Goal: Task Accomplishment & Management: Use online tool/utility

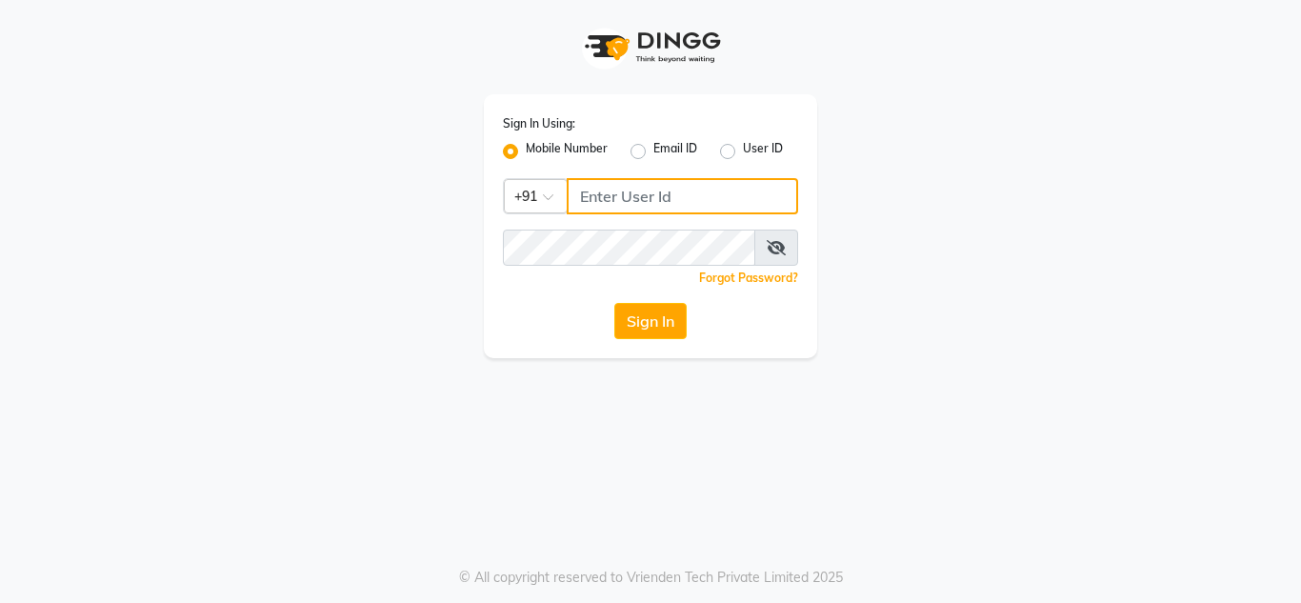
type input "9650639932"
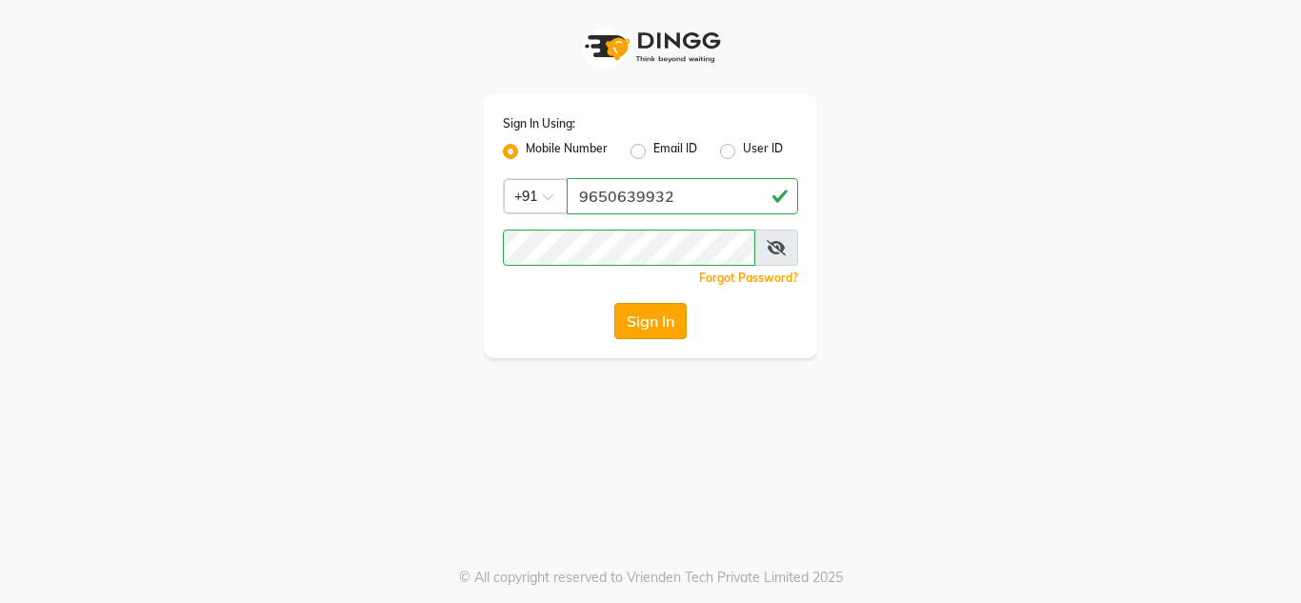
click at [672, 329] on button "Sign In" at bounding box center [650, 321] width 72 height 36
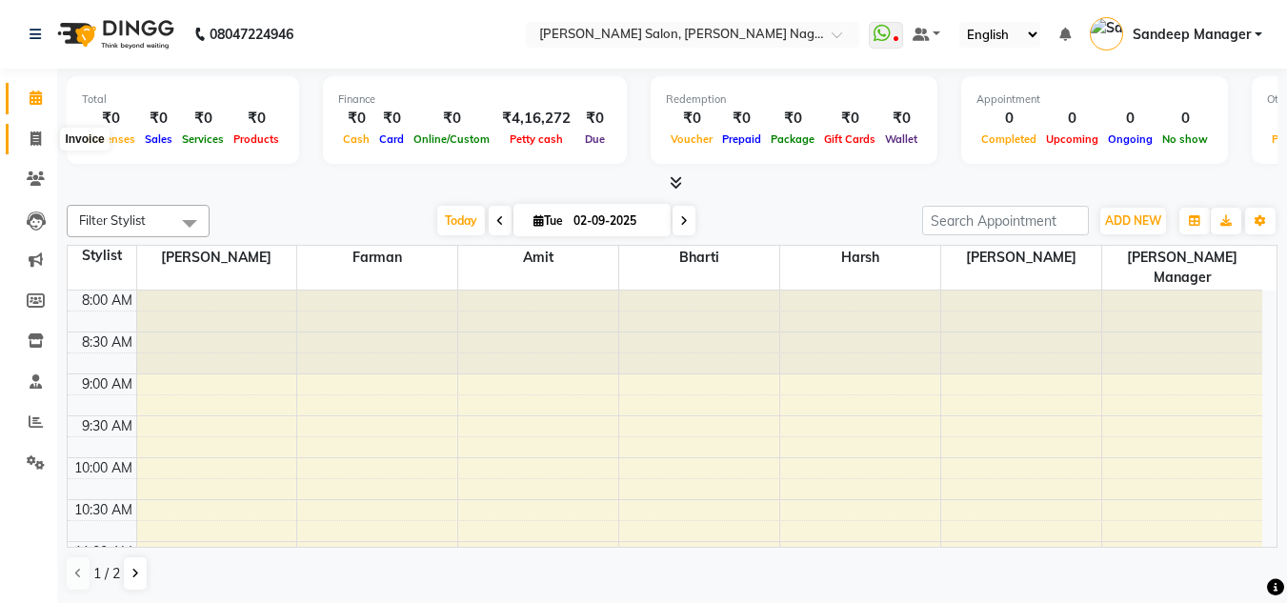
scroll to position [1, 0]
click at [35, 144] on icon at bounding box center [35, 137] width 10 height 14
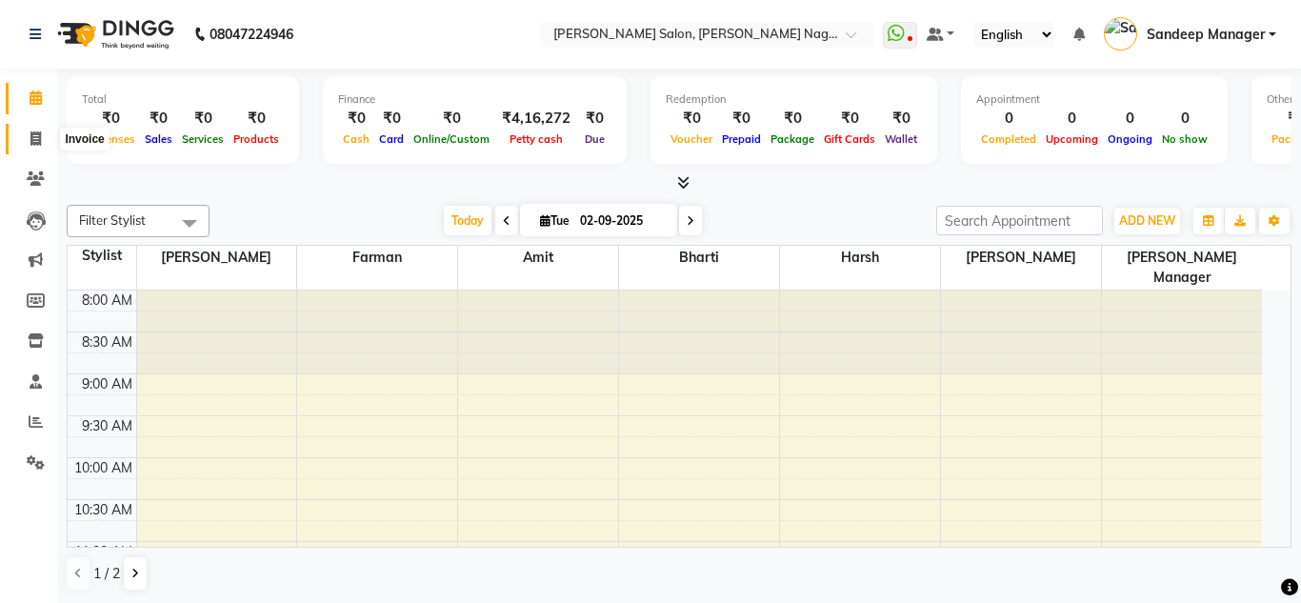
select select "8641"
select select "service"
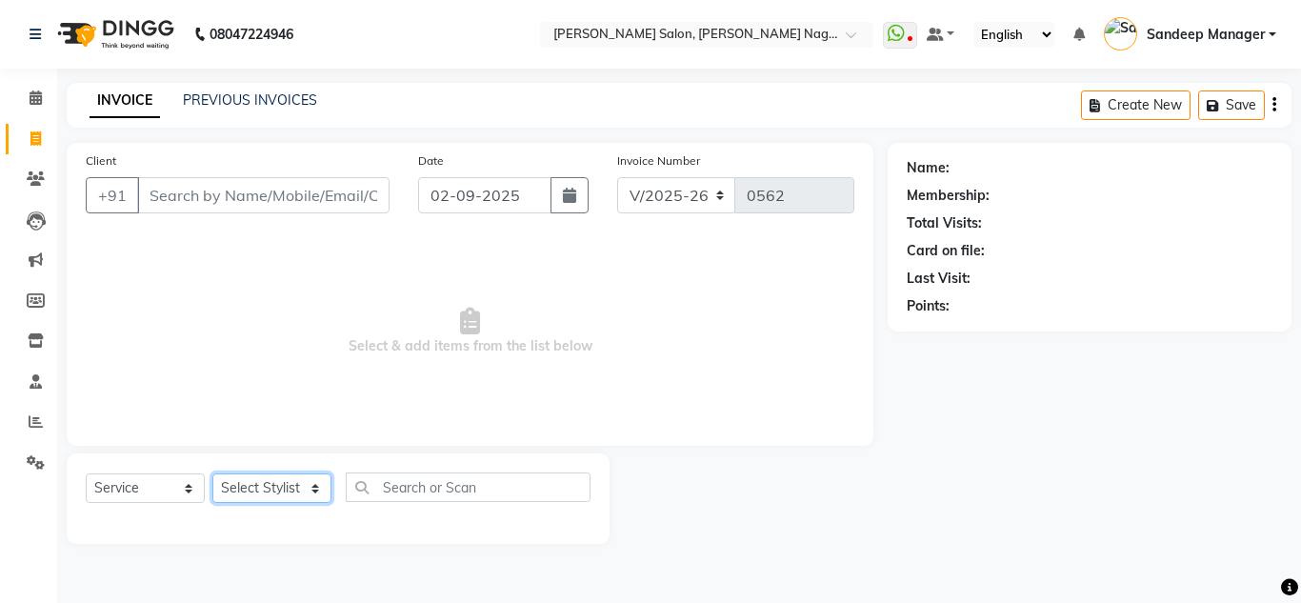
click at [296, 491] on select "Select Stylist" at bounding box center [271, 488] width 119 height 30
select select "90271"
click at [212, 473] on select "Select Stylist [PERSON_NAME] [PERSON_NAME] [PERSON_NAME] Manager [PERSON_NAME] …" at bounding box center [271, 488] width 119 height 30
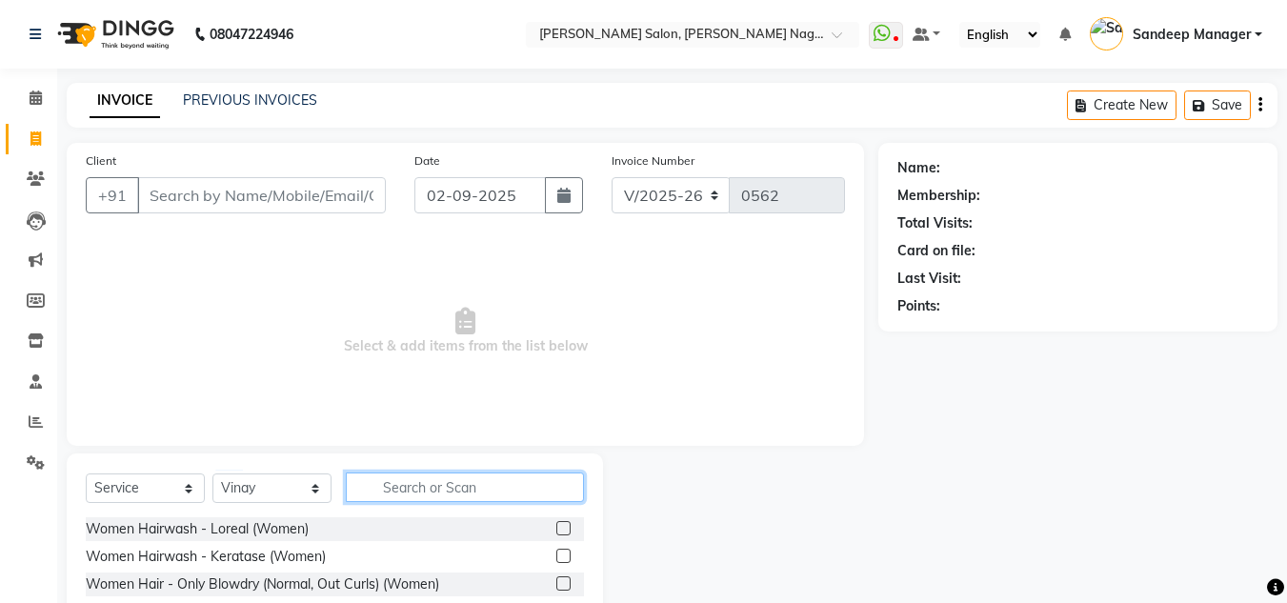
click at [434, 481] on input "text" at bounding box center [465, 487] width 238 height 30
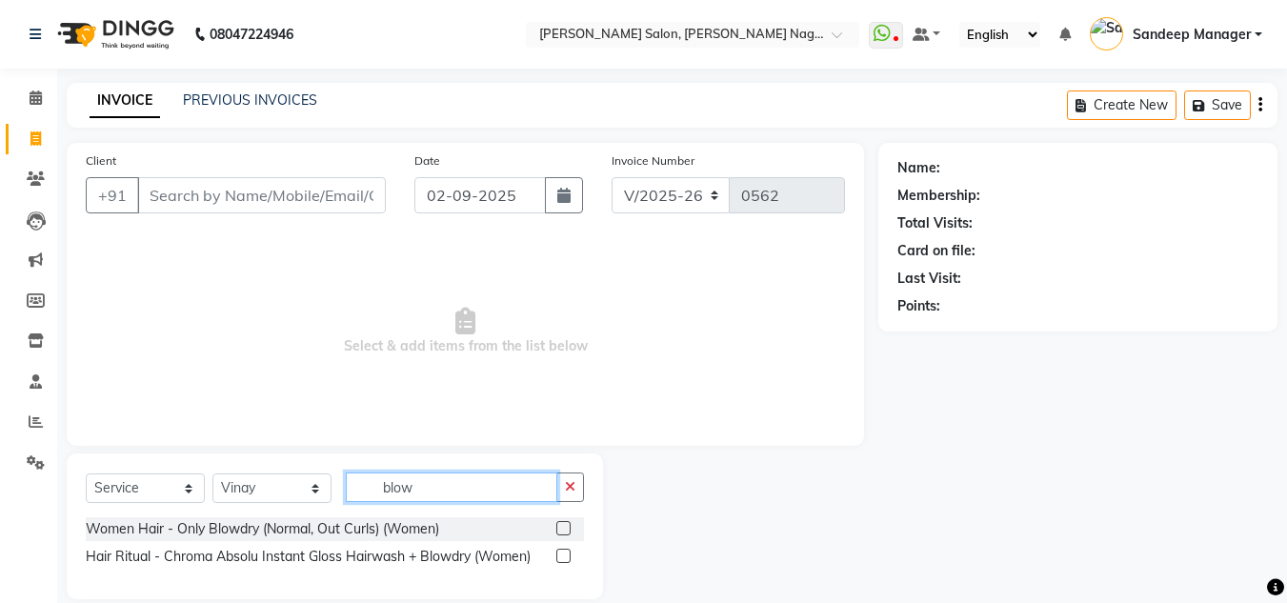
type input "blow"
click at [564, 530] on label at bounding box center [563, 528] width 14 height 14
click at [564, 530] on input "checkbox" at bounding box center [562, 529] width 12 height 12
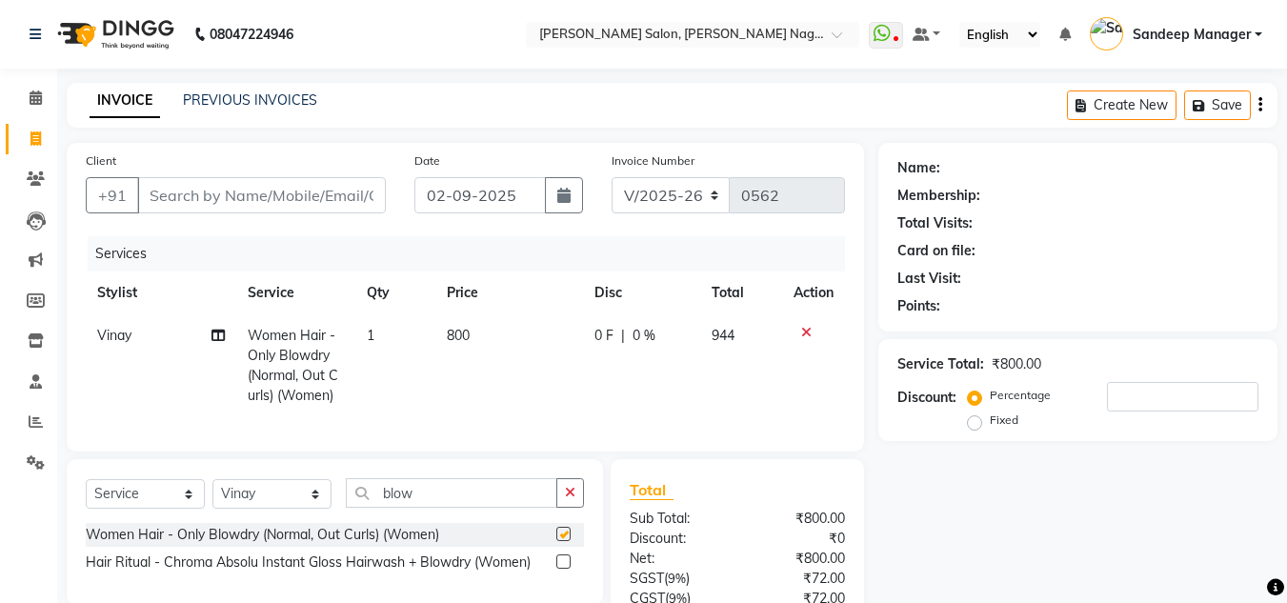
checkbox input "false"
click at [313, 509] on select "Select Stylist [PERSON_NAME] [PERSON_NAME] [PERSON_NAME] Manager [PERSON_NAME] …" at bounding box center [271, 494] width 119 height 30
select select "86780"
click at [212, 493] on select "Select Stylist [PERSON_NAME] [PERSON_NAME] [PERSON_NAME] Manager [PERSON_NAME] …" at bounding box center [271, 494] width 119 height 30
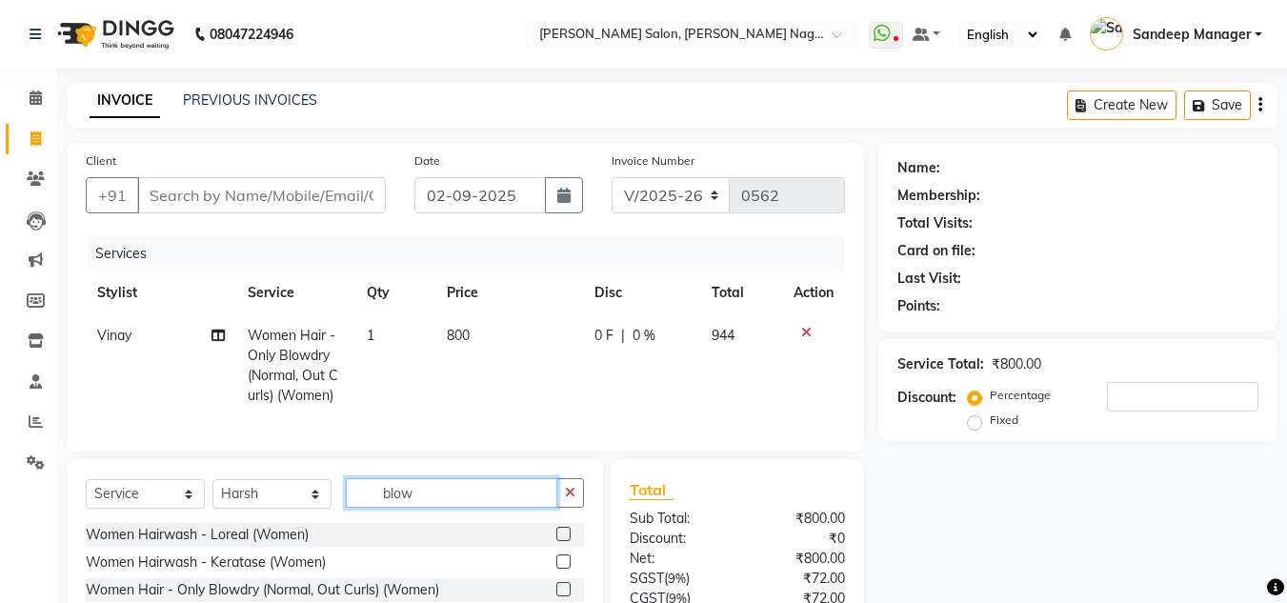
click at [435, 499] on input "blow" at bounding box center [451, 493] width 211 height 30
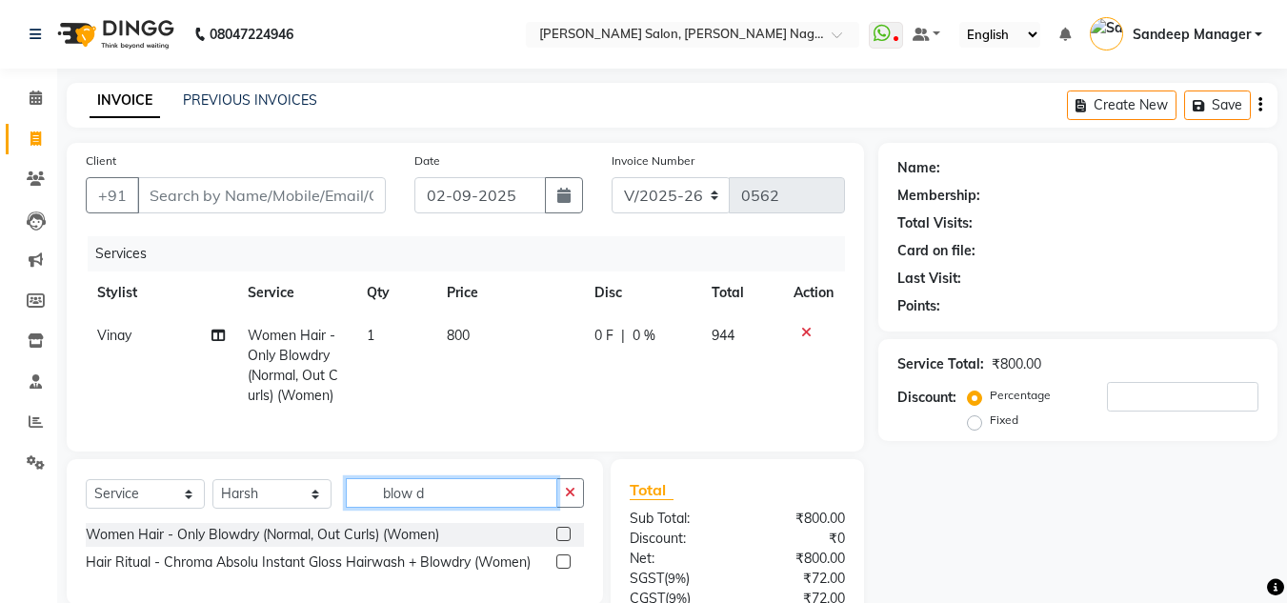
type input "blow d"
click at [563, 541] on label at bounding box center [563, 534] width 14 height 14
click at [563, 541] on input "checkbox" at bounding box center [562, 535] width 12 height 12
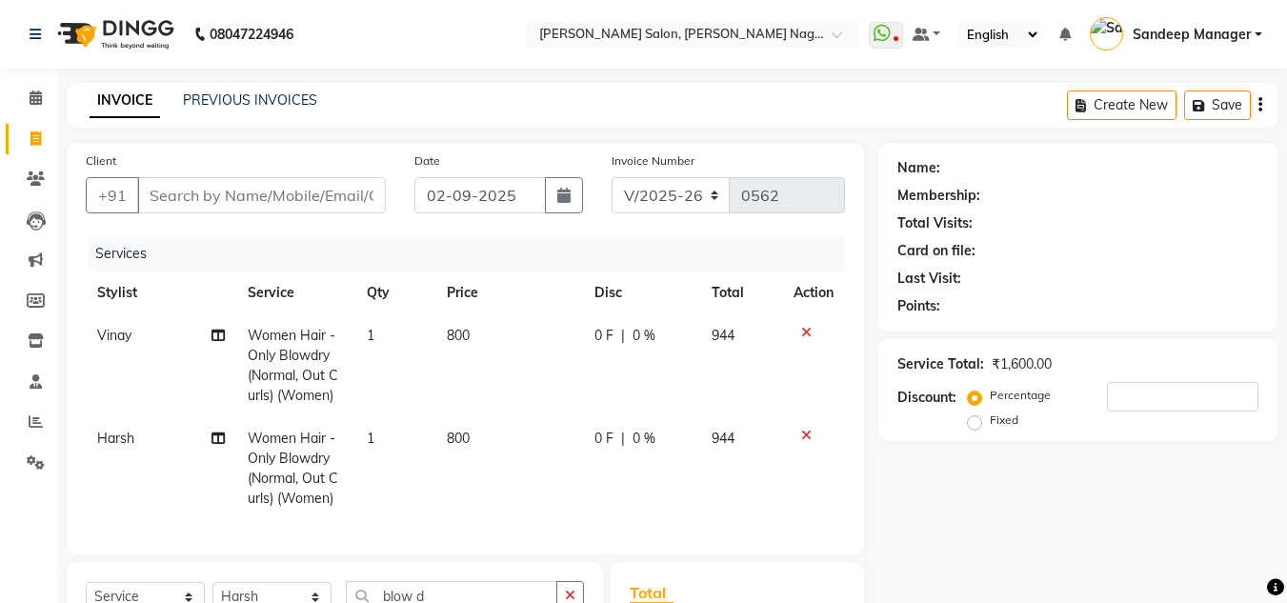
checkbox input "false"
click at [462, 439] on span "800" at bounding box center [458, 437] width 23 height 17
select select "86780"
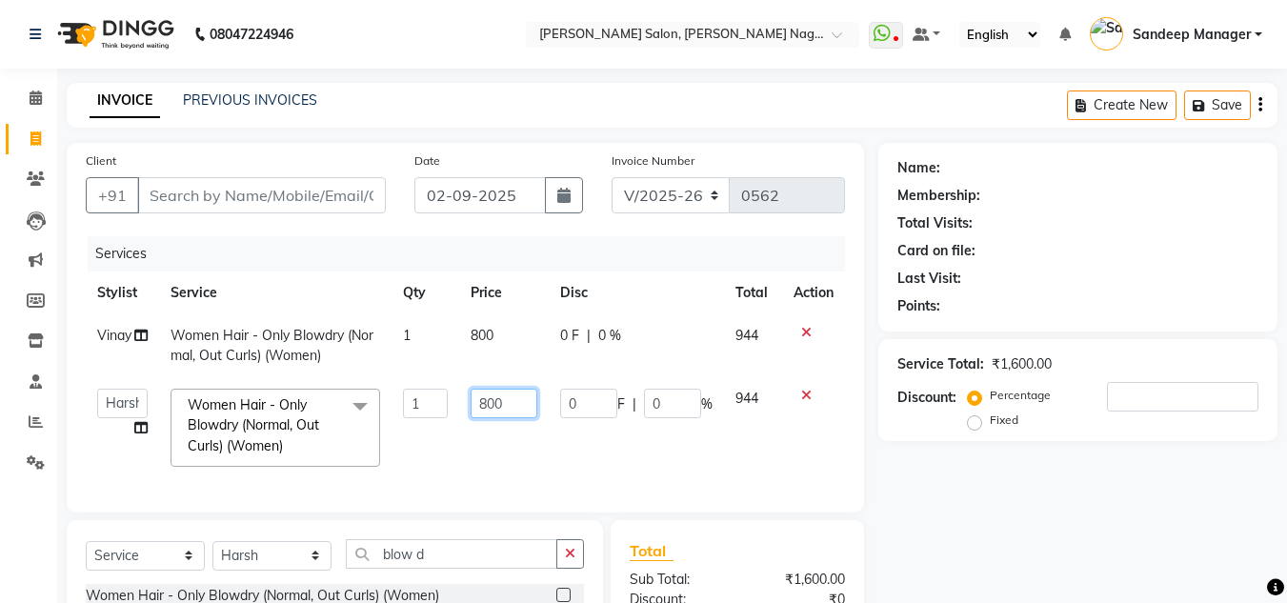
click at [487, 403] on input "800" at bounding box center [503, 404] width 66 height 30
type input "600"
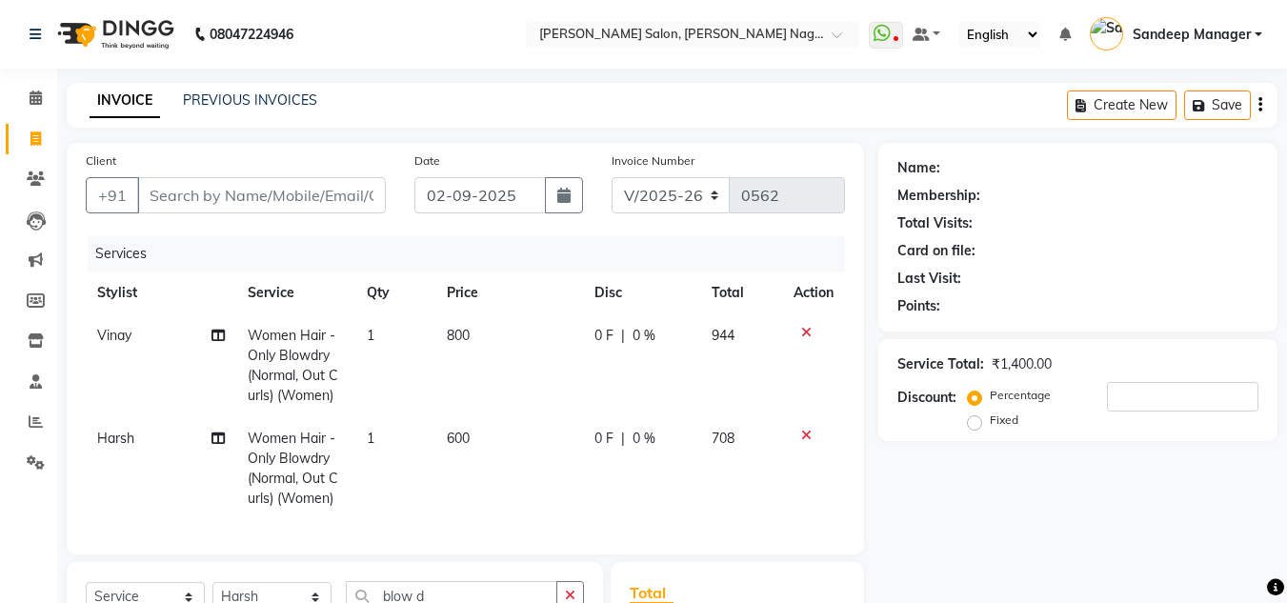
click at [480, 334] on td "800" at bounding box center [509, 365] width 148 height 103
select select "90271"
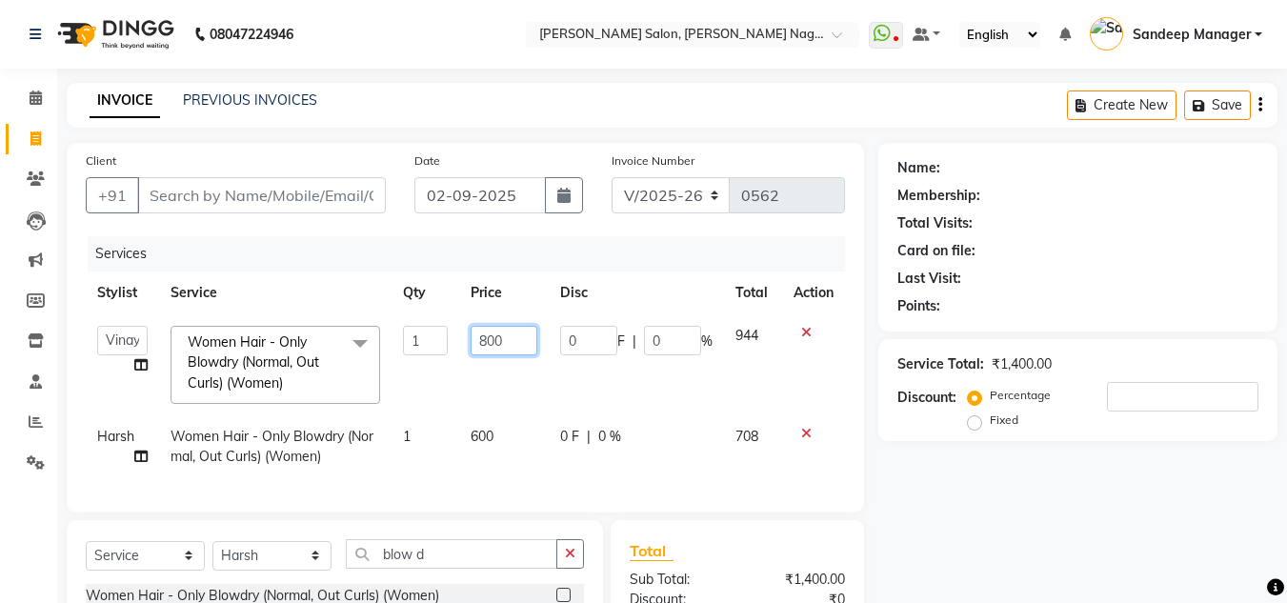
click at [485, 337] on input "800" at bounding box center [503, 341] width 66 height 30
type input "600"
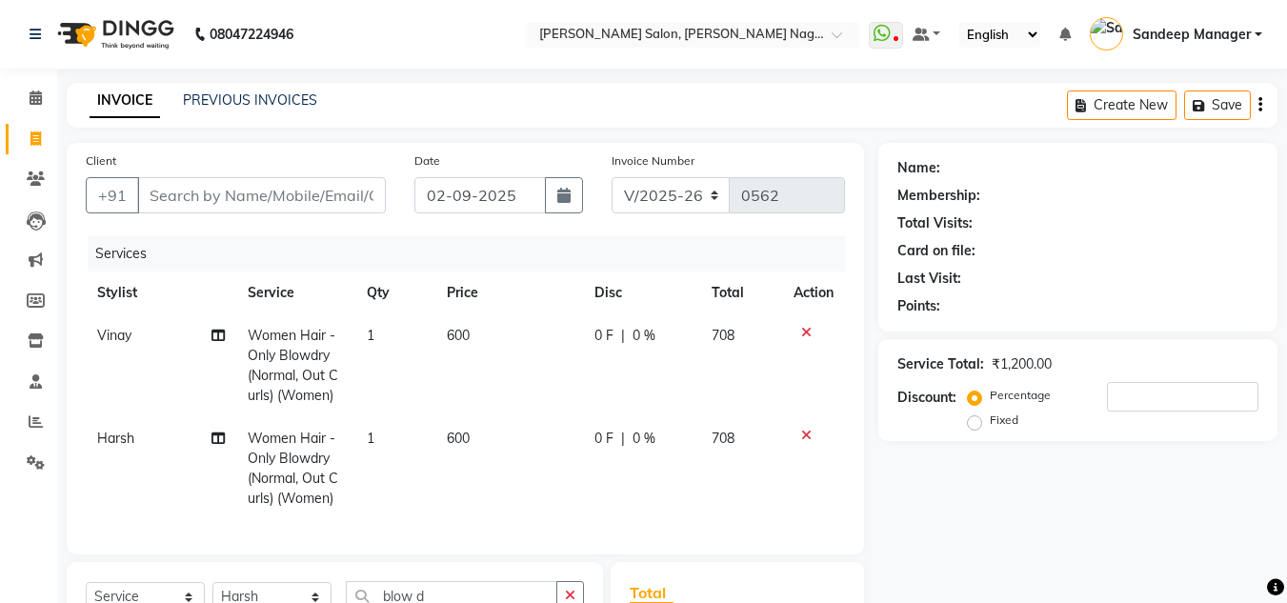
click at [529, 475] on td "600" at bounding box center [509, 468] width 148 height 103
select select "86780"
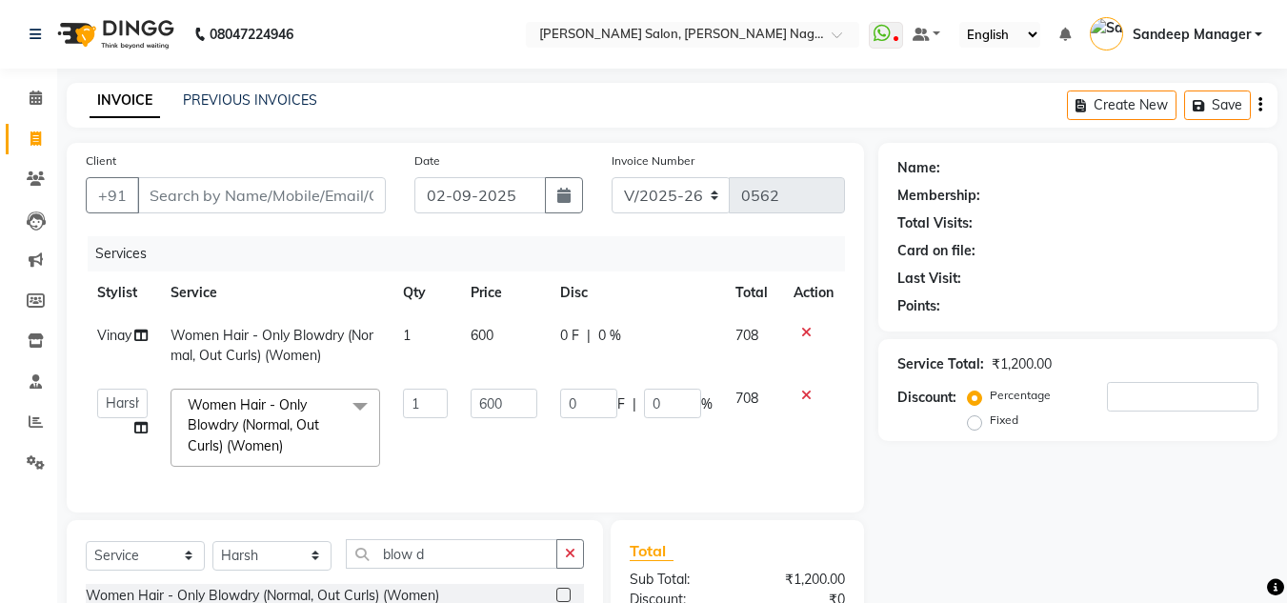
click at [549, 478] on td "0 F | 0 %" at bounding box center [636, 427] width 175 height 101
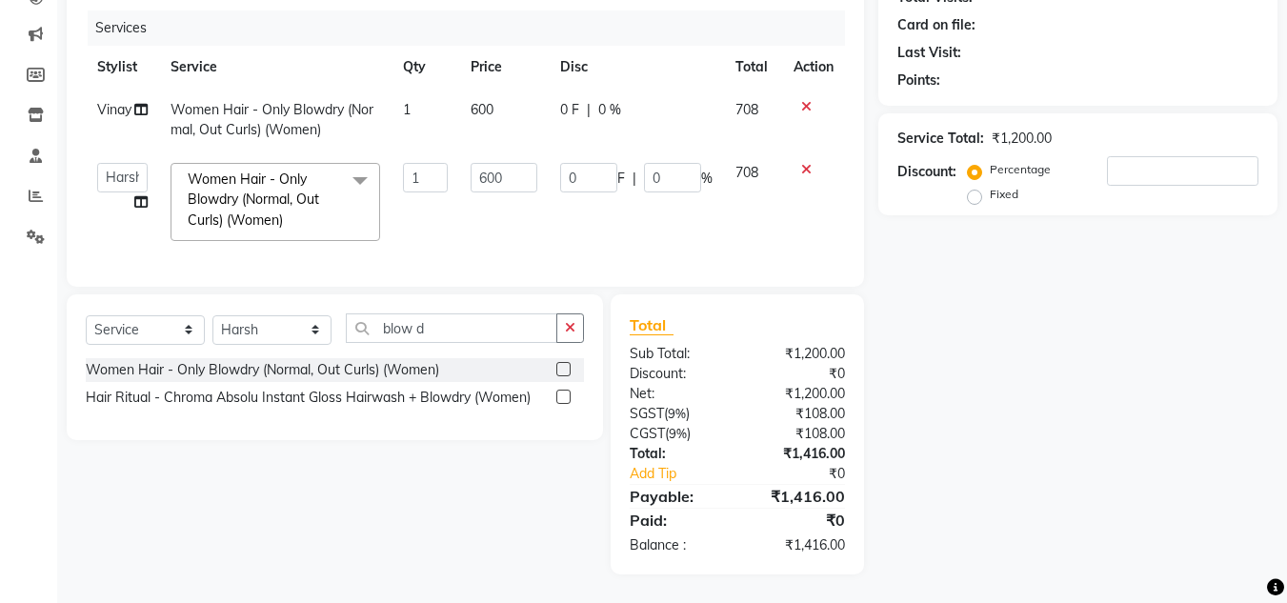
scroll to position [234, 0]
click at [950, 469] on div "Name: Membership: Total Visits: Card on file: Last Visit: Points: Service Total…" at bounding box center [1084, 245] width 413 height 657
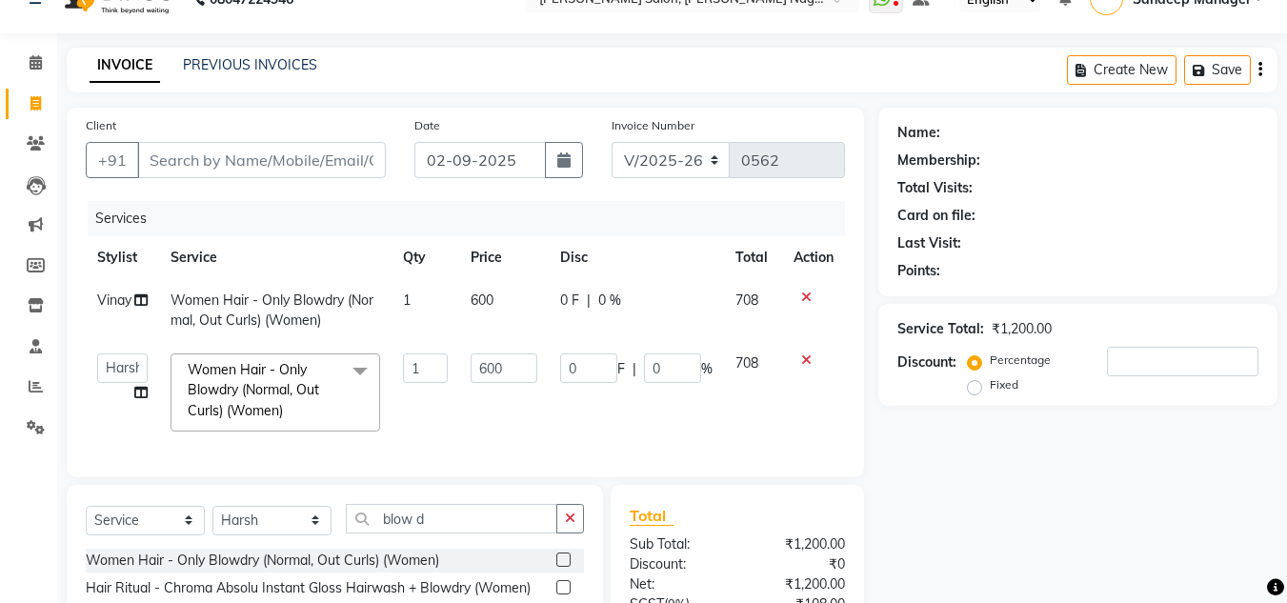
scroll to position [0, 0]
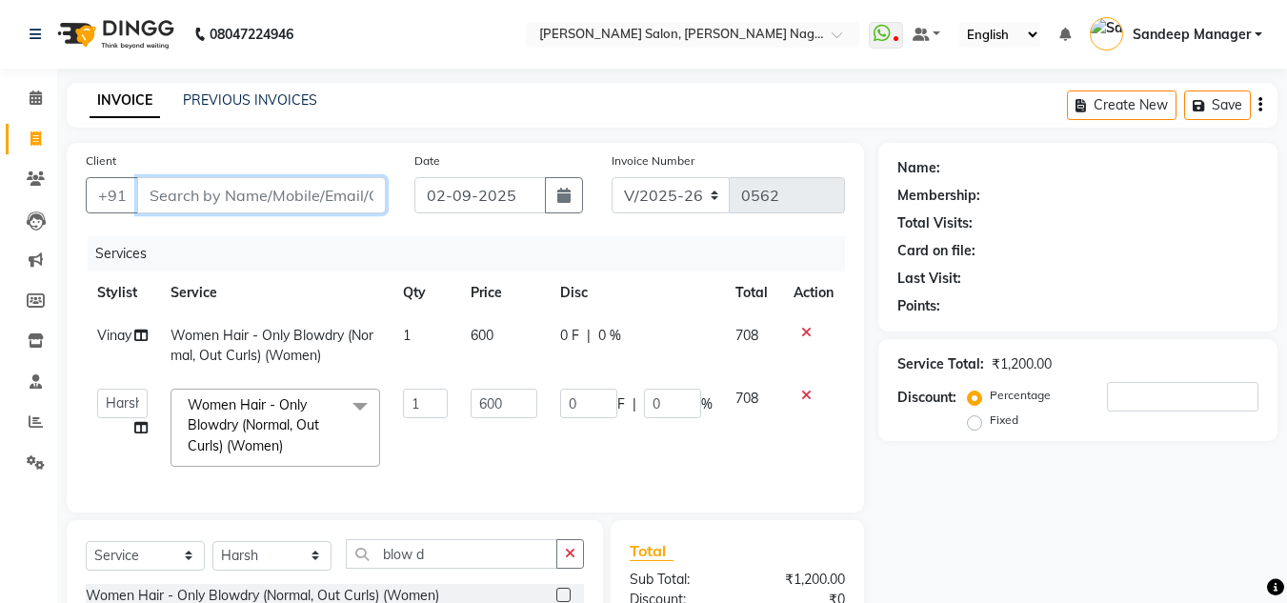
click at [257, 196] on input "Client" at bounding box center [261, 195] width 249 height 36
click at [222, 192] on input "Client" at bounding box center [261, 195] width 249 height 36
click at [193, 193] on input "Client" at bounding box center [261, 195] width 249 height 36
type input "m"
type input "0"
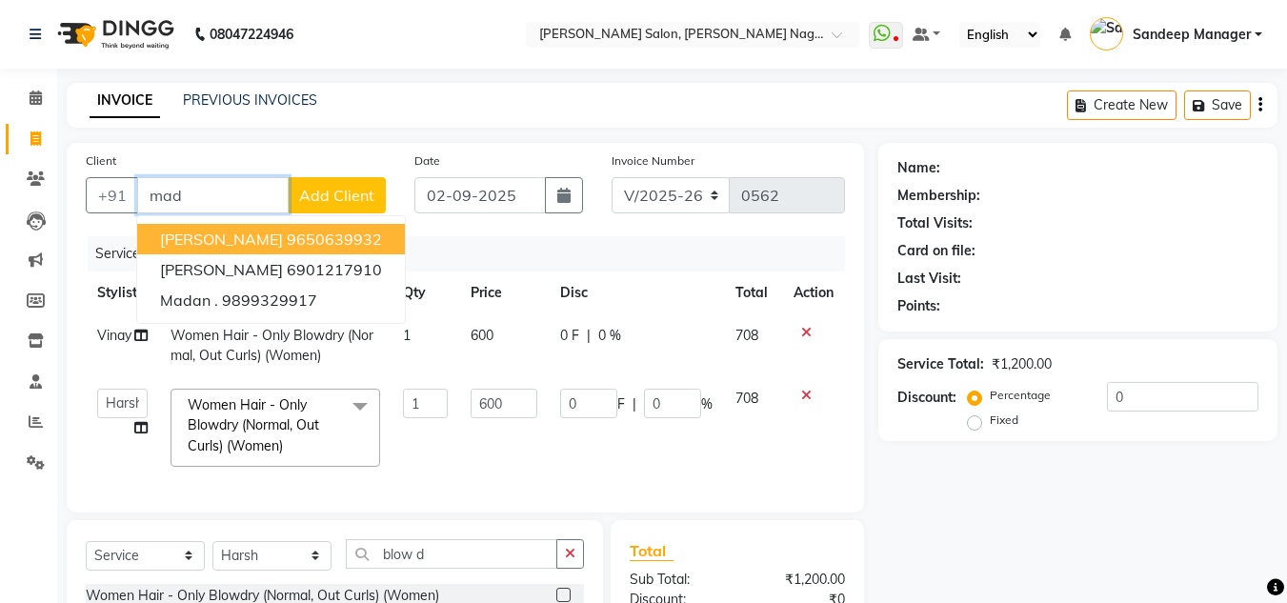
click at [286, 249] on button "[PERSON_NAME] 9650639932" at bounding box center [271, 239] width 268 height 30
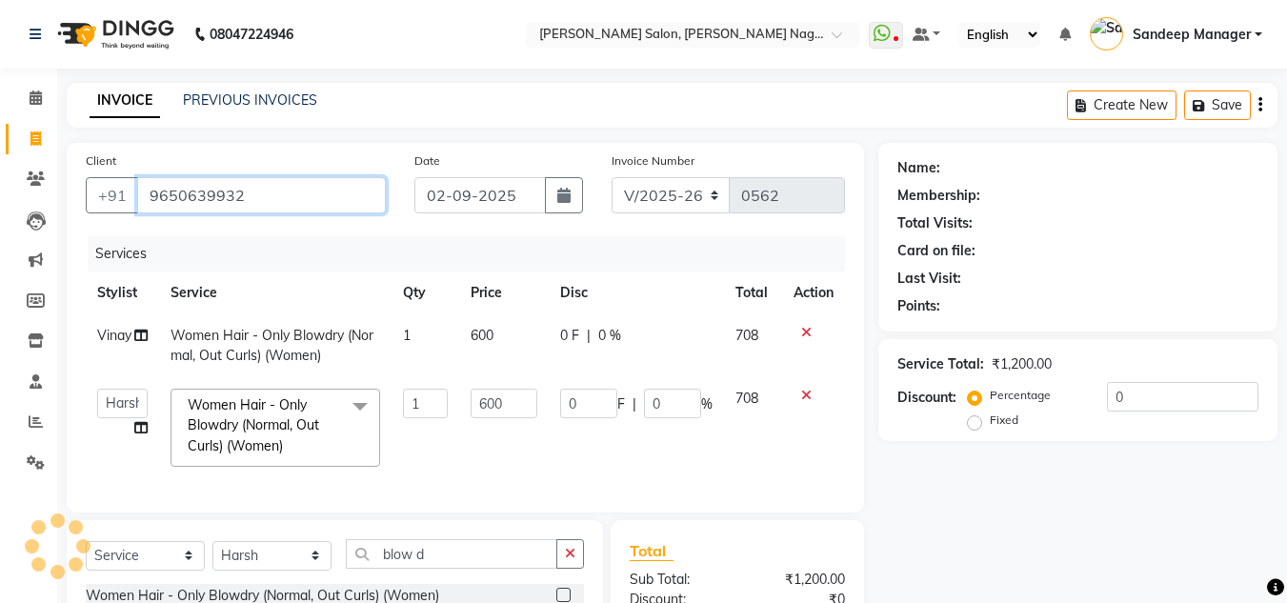
type input "9650639932"
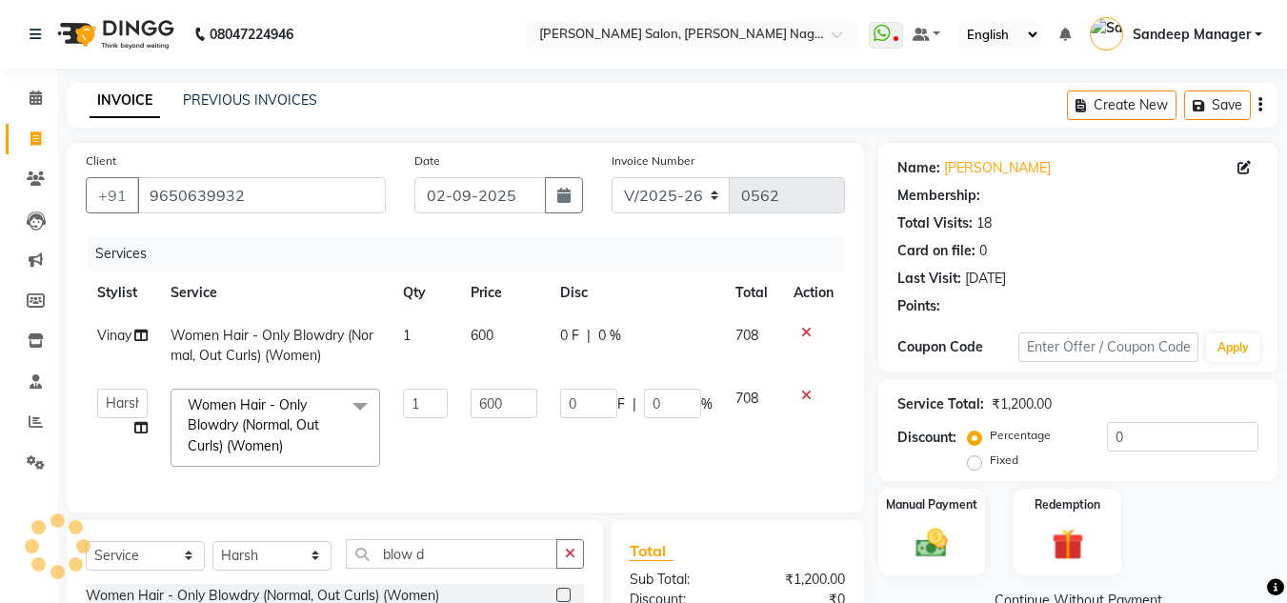
scroll to position [240, 0]
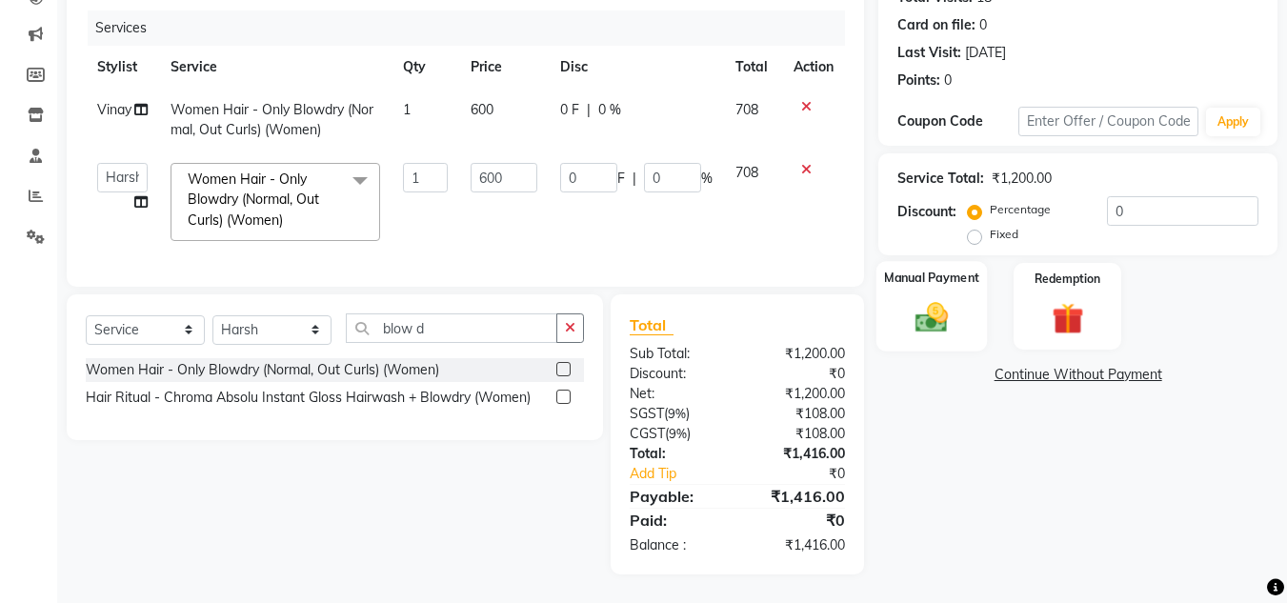
click at [924, 298] on img at bounding box center [931, 317] width 53 height 38
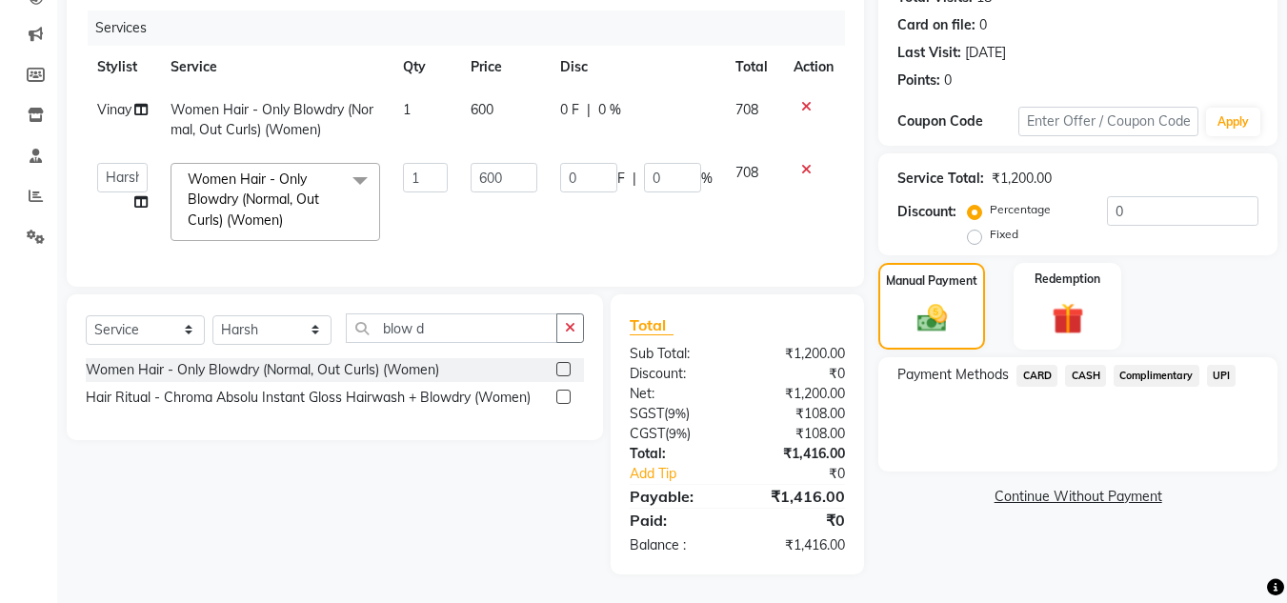
click at [1032, 365] on span "CARD" at bounding box center [1036, 376] width 41 height 22
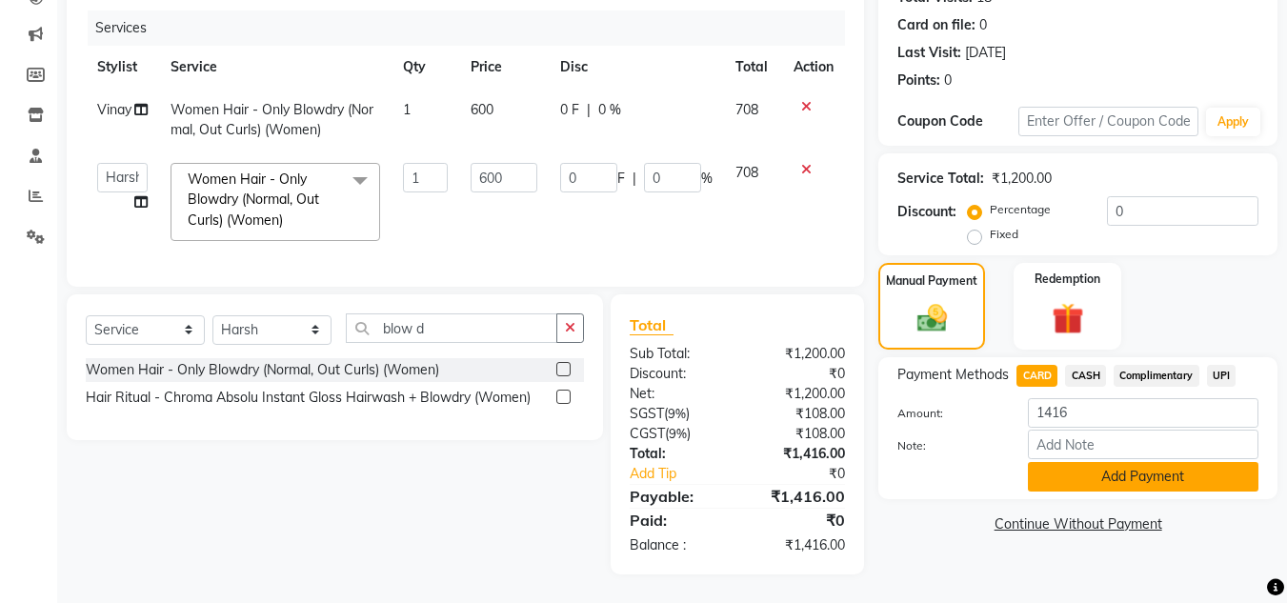
click at [1099, 462] on button "Add Payment" at bounding box center [1143, 477] width 230 height 30
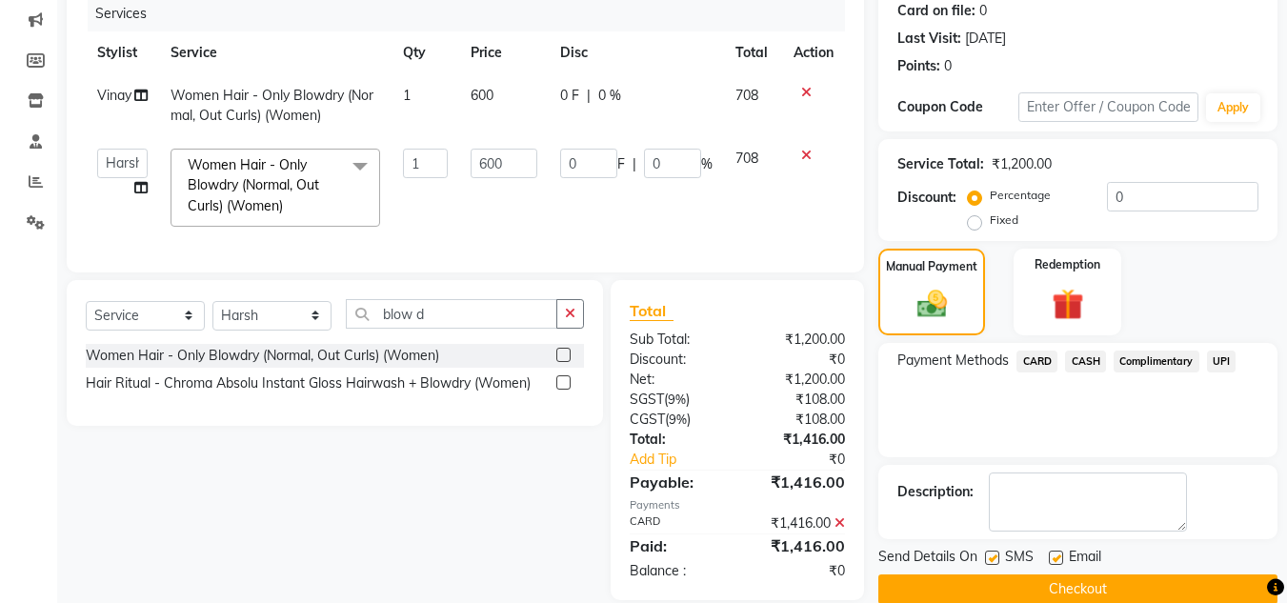
scroll to position [280, 0]
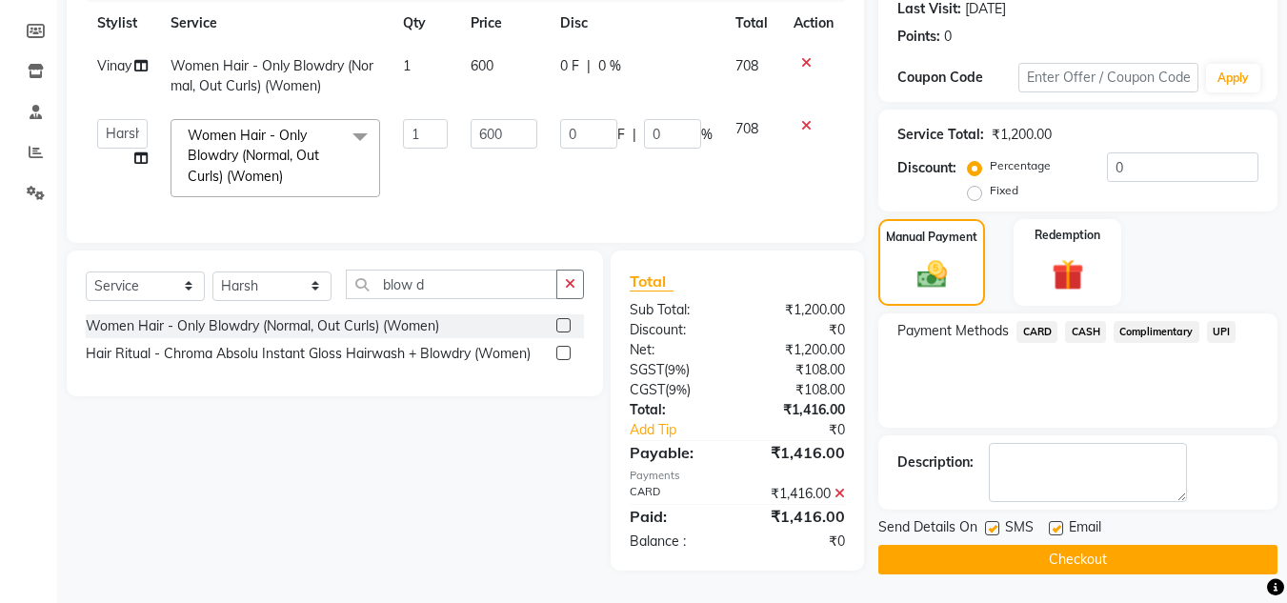
click at [963, 551] on button "Checkout" at bounding box center [1077, 560] width 399 height 30
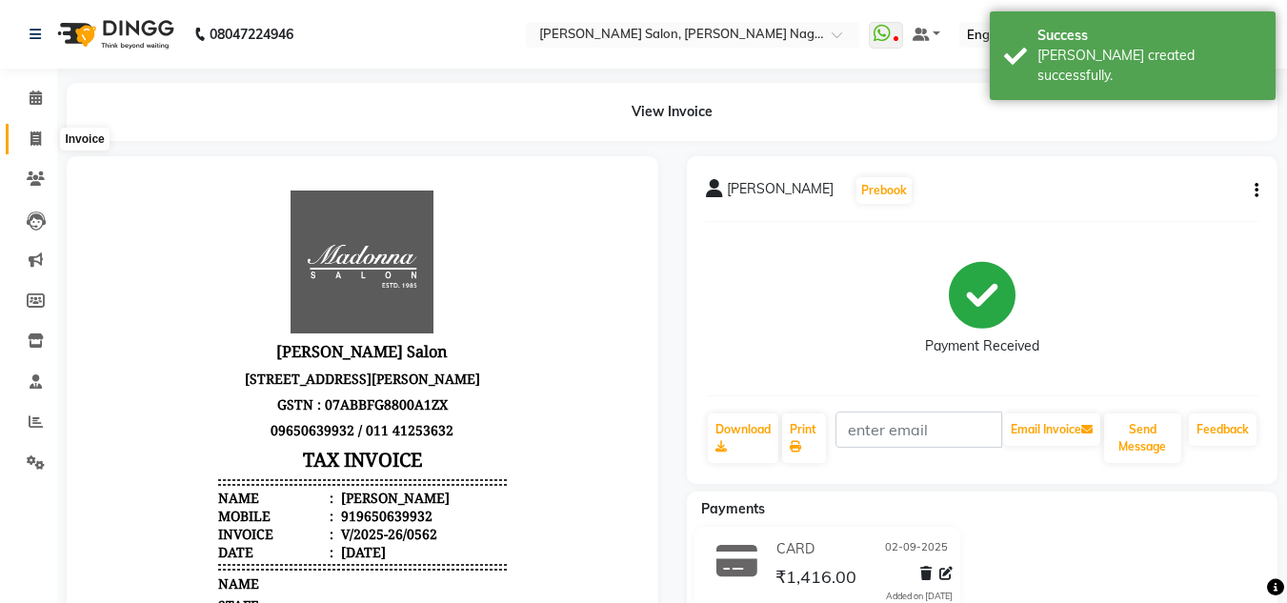
click at [39, 136] on icon at bounding box center [35, 138] width 10 height 14
select select "service"
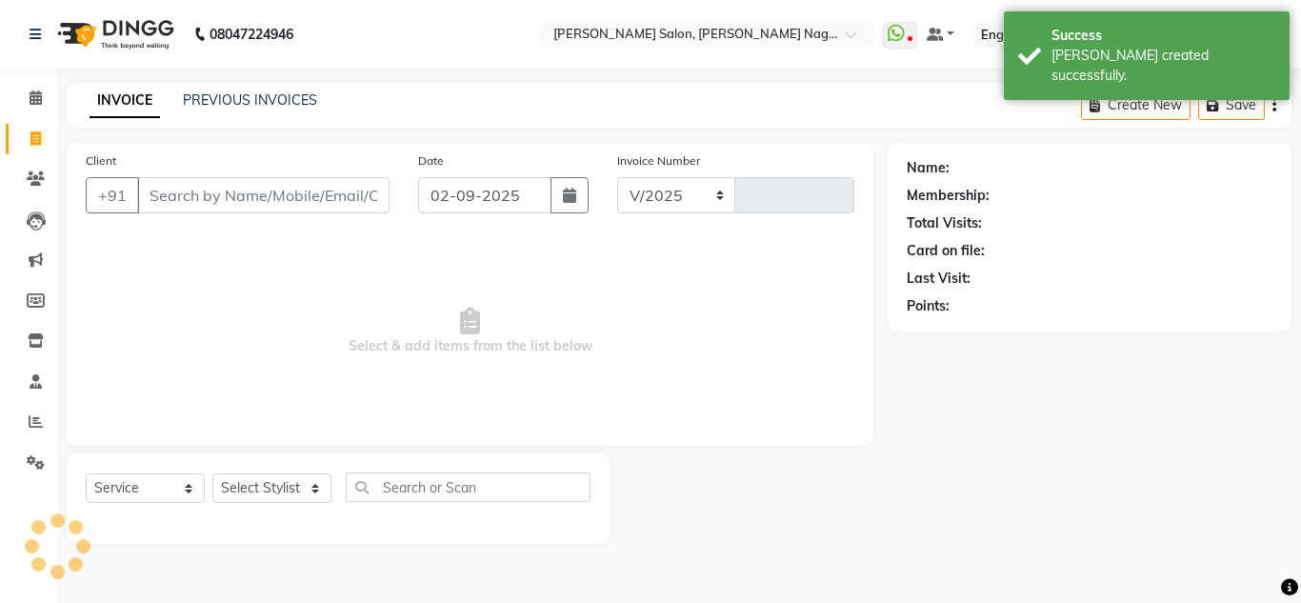
select select "8641"
type input "0563"
click at [201, 202] on input "Client" at bounding box center [263, 195] width 252 height 36
click at [270, 489] on select "Select Stylist [PERSON_NAME] [PERSON_NAME] [PERSON_NAME] Manager [PERSON_NAME] …" at bounding box center [271, 488] width 119 height 30
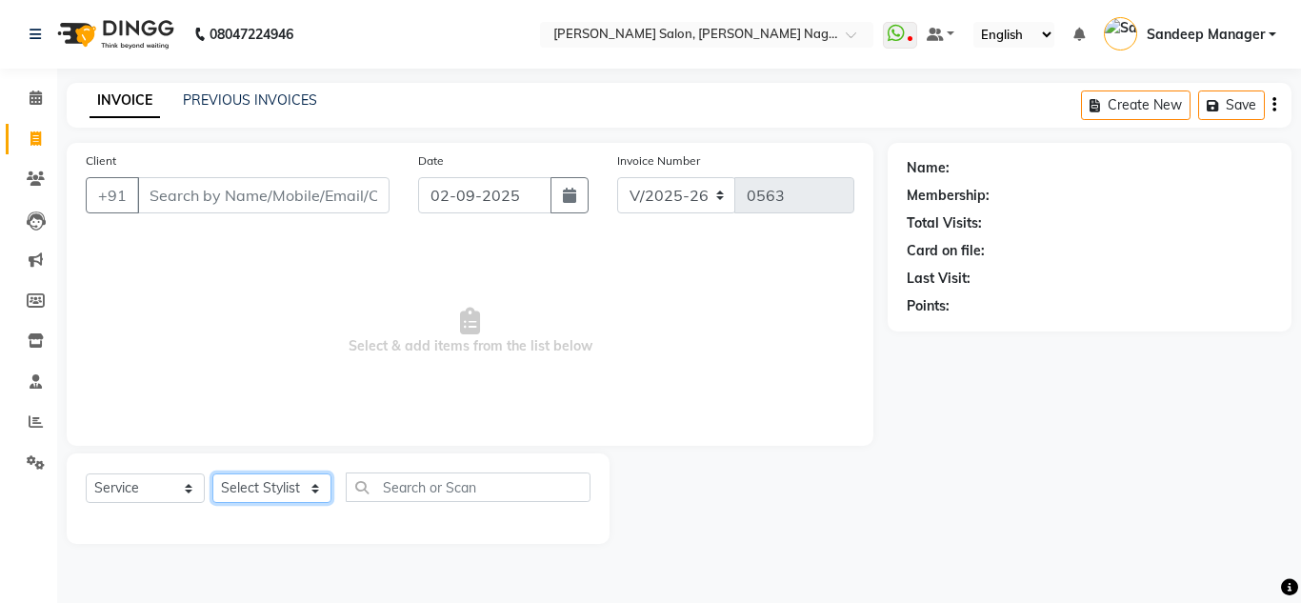
select select "86633"
click at [212, 473] on select "Select Stylist [PERSON_NAME] [PERSON_NAME] [PERSON_NAME] Manager [PERSON_NAME] …" at bounding box center [271, 488] width 119 height 30
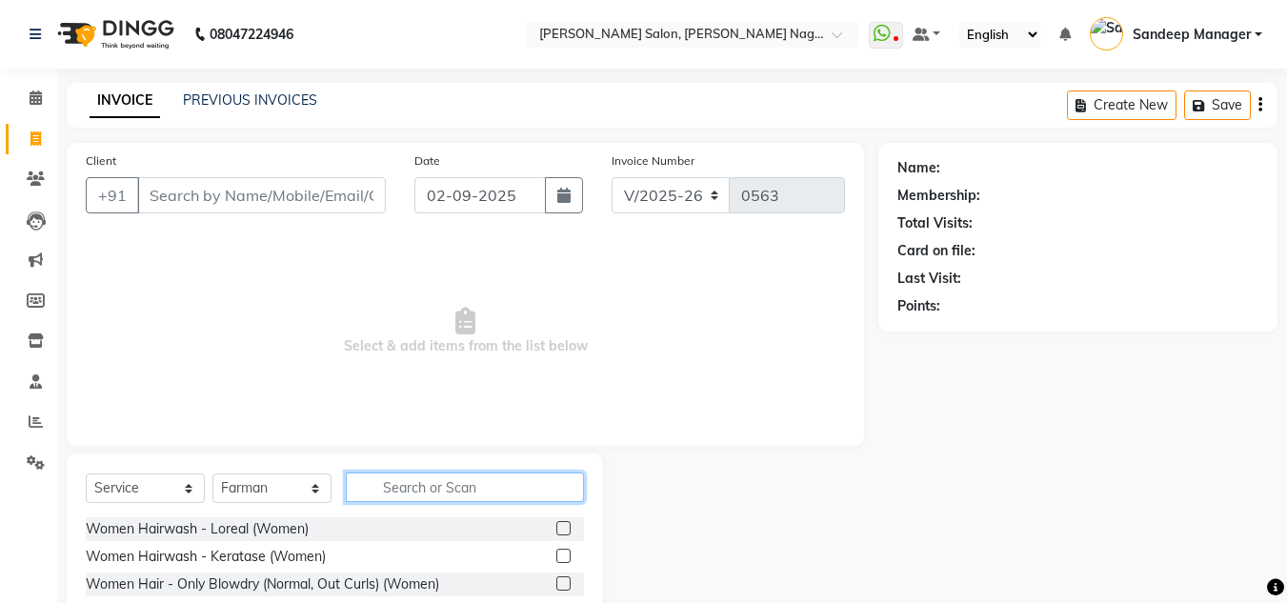
click at [460, 481] on input "text" at bounding box center [465, 487] width 238 height 30
type input "hair cut"
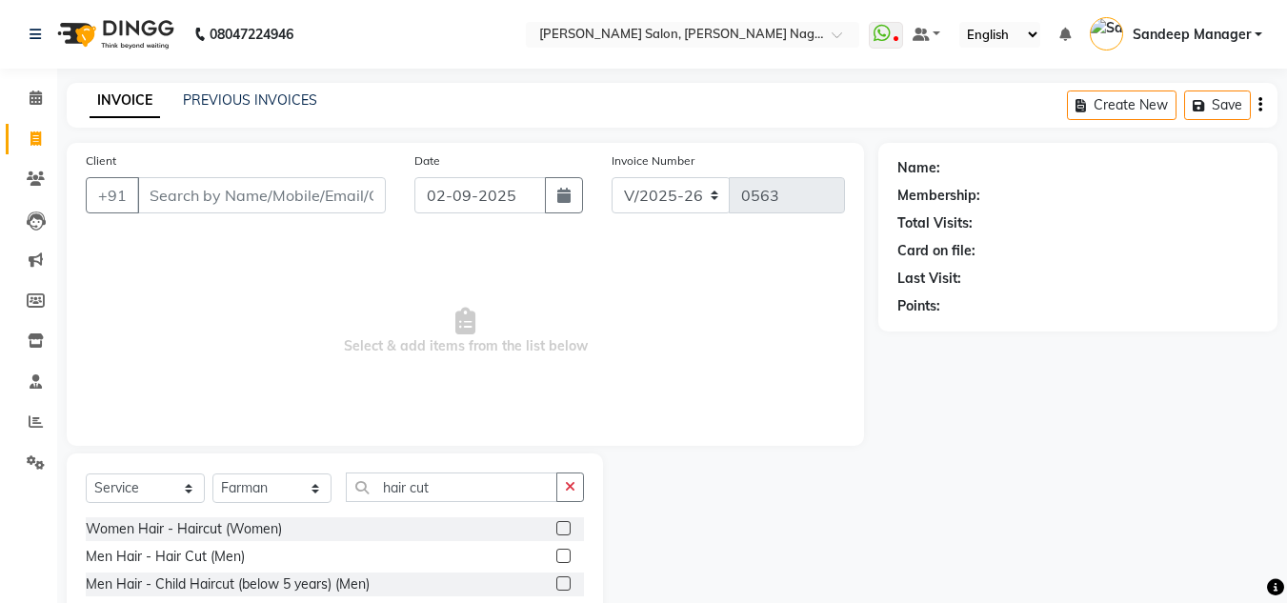
click at [562, 554] on label at bounding box center [563, 556] width 14 height 14
click at [562, 554] on input "checkbox" at bounding box center [562, 556] width 12 height 12
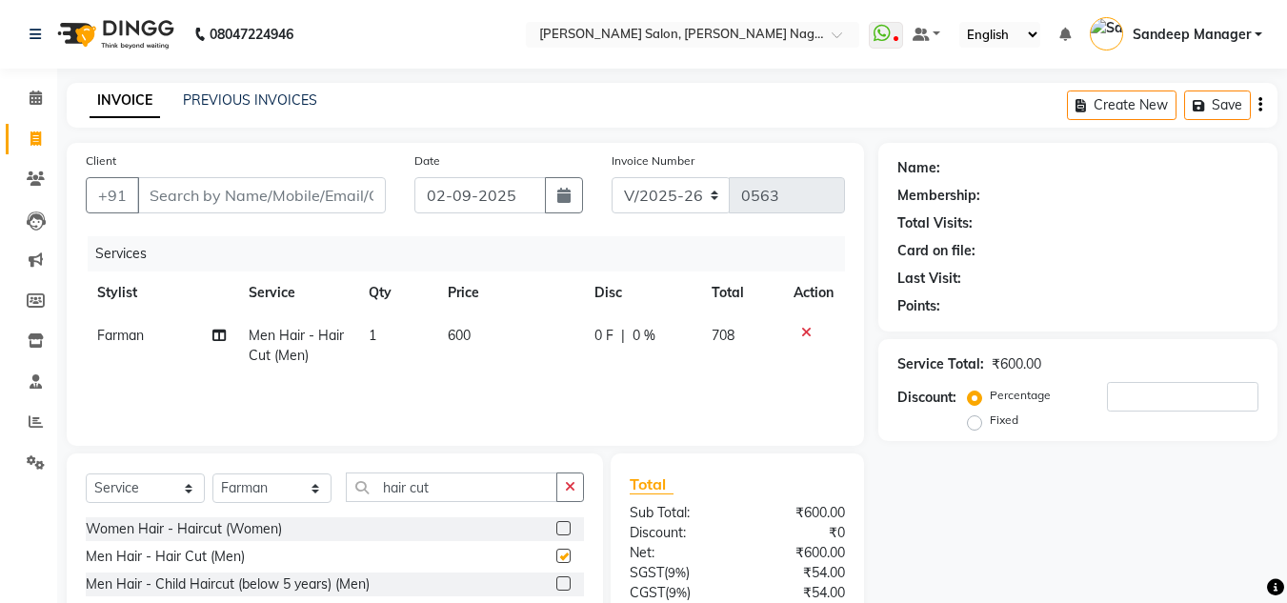
checkbox input "false"
click at [455, 487] on input "hair cut" at bounding box center [451, 487] width 211 height 30
type input "h"
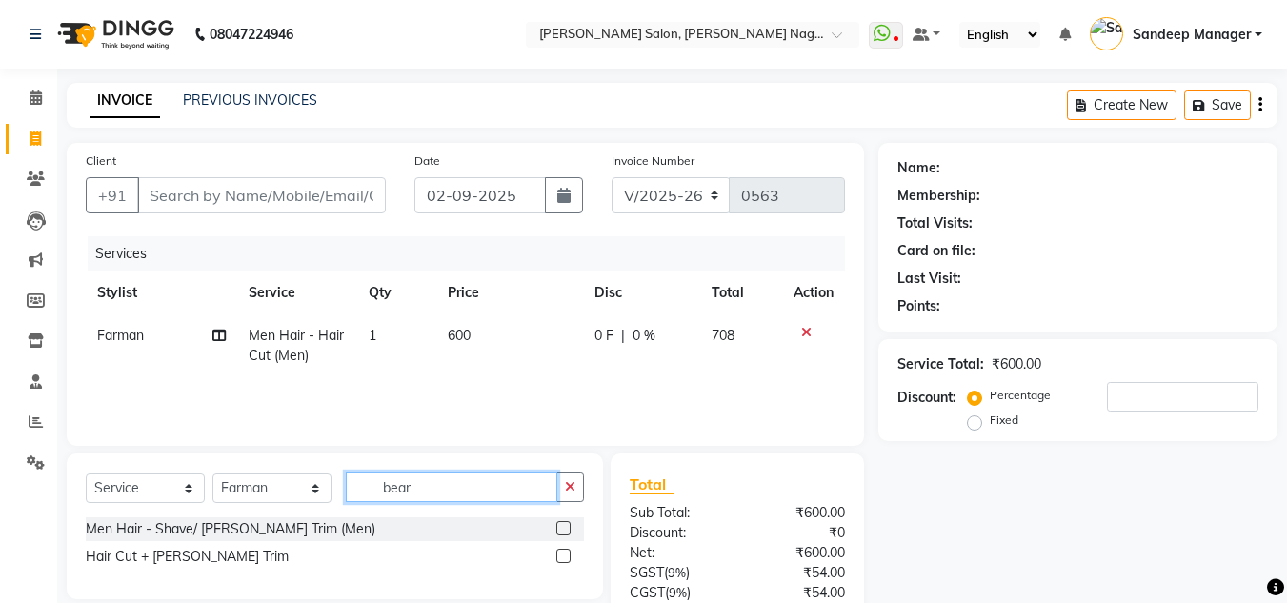
type input "bear"
click at [562, 529] on label at bounding box center [563, 528] width 14 height 14
click at [562, 529] on input "checkbox" at bounding box center [562, 529] width 12 height 12
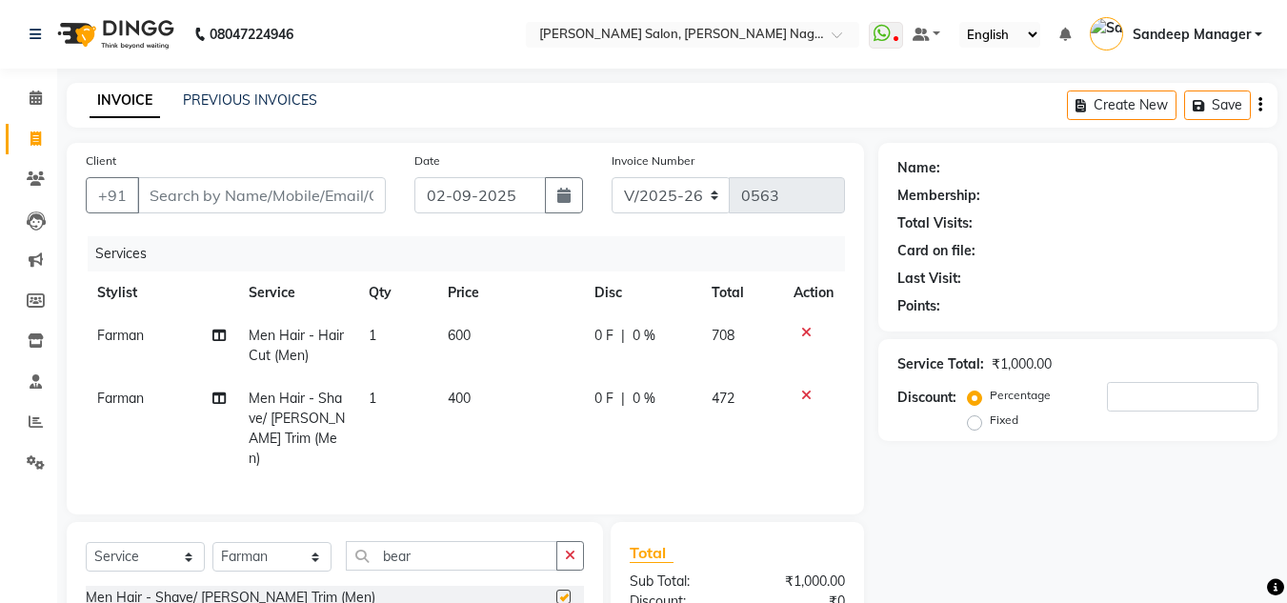
checkbox input "false"
click at [457, 397] on span "400" at bounding box center [459, 397] width 23 height 17
select select "86633"
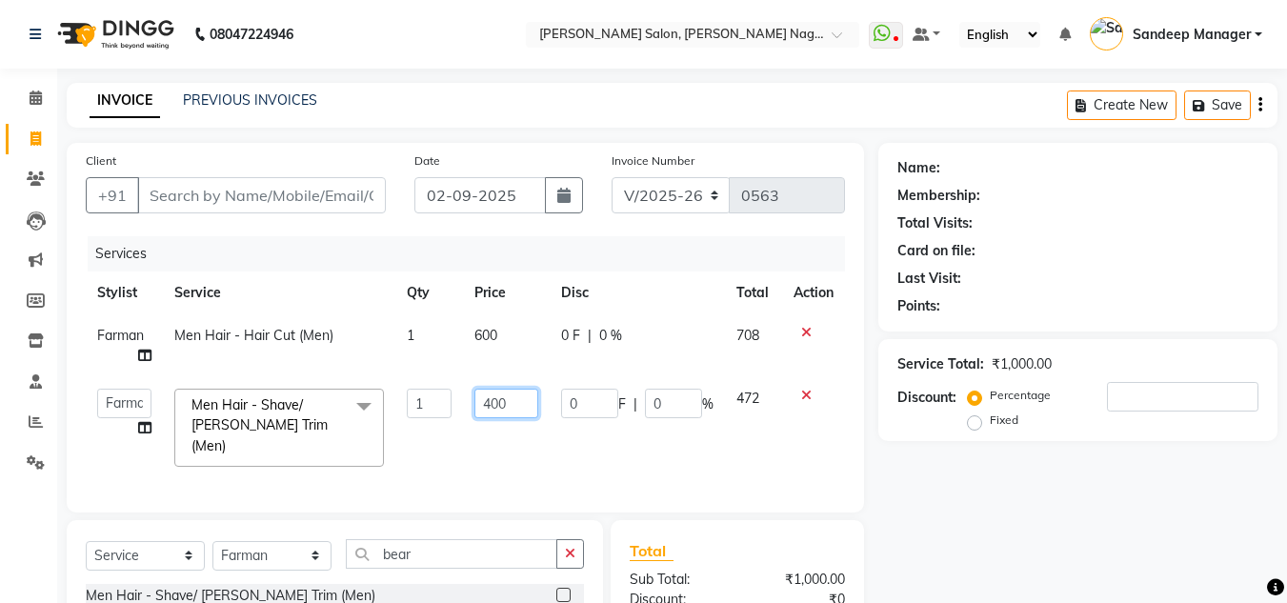
click at [491, 400] on input "400" at bounding box center [506, 404] width 64 height 30
type input "500"
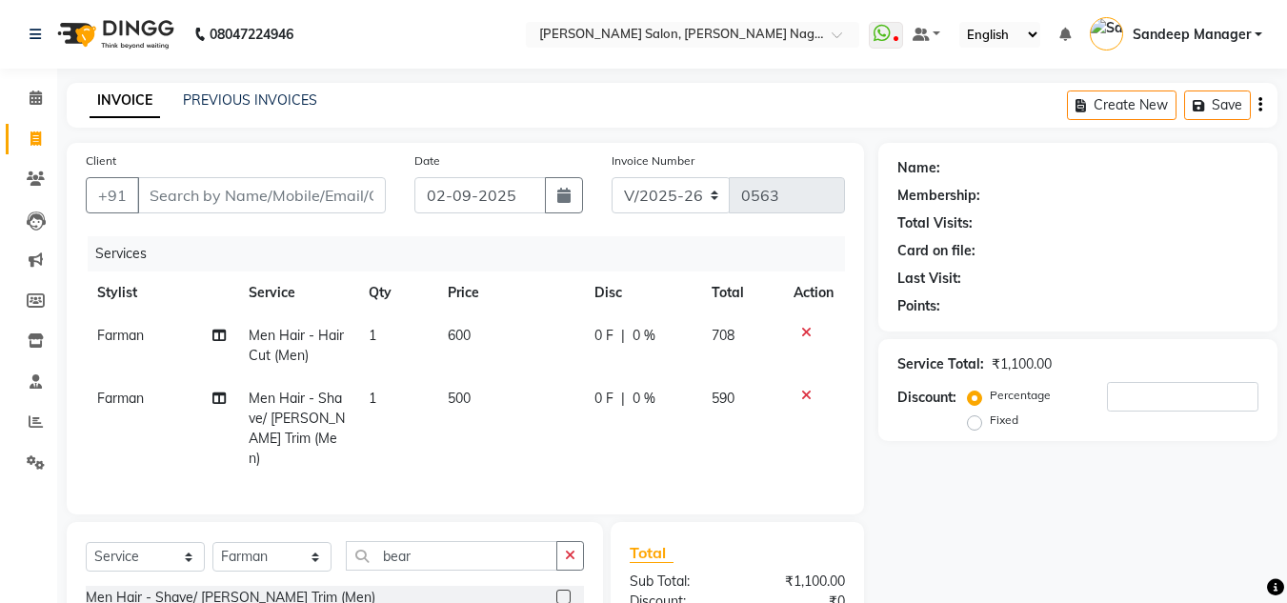
click at [486, 459] on div "Services Stylist Service Qty Price Disc Total Action Farman Men Hair - Hair Cut…" at bounding box center [465, 365] width 759 height 259
click at [311, 191] on input "Client" at bounding box center [261, 195] width 249 height 36
type input "8"
type input "0"
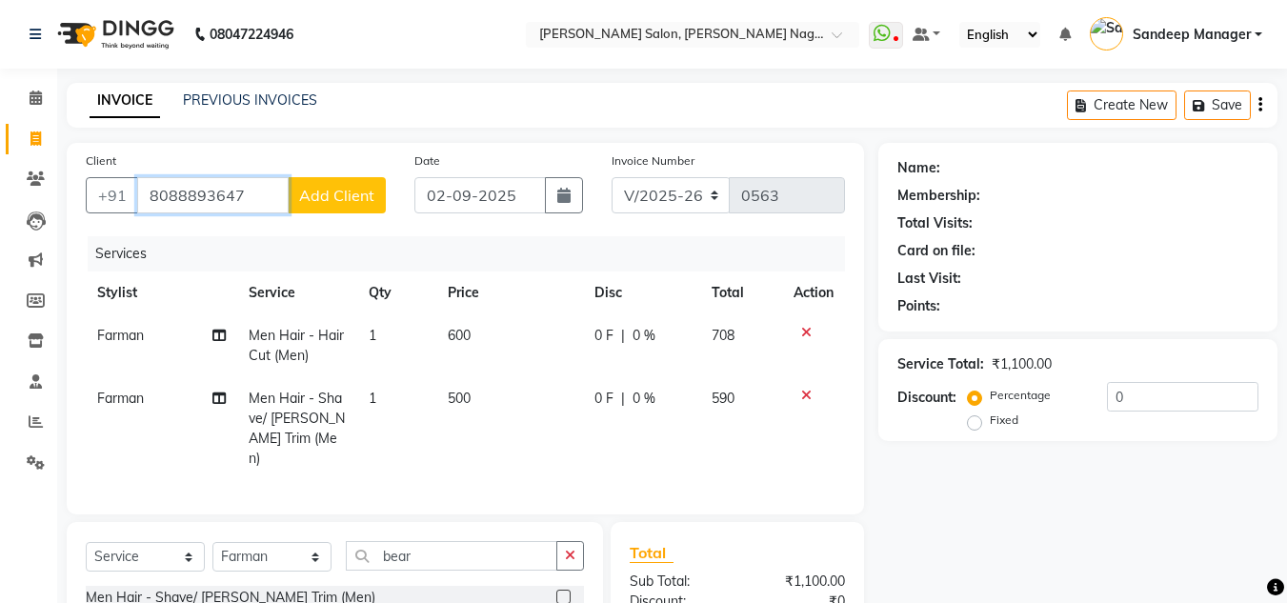
type input "8088893647"
click at [339, 195] on span "Add Client" at bounding box center [336, 195] width 75 height 19
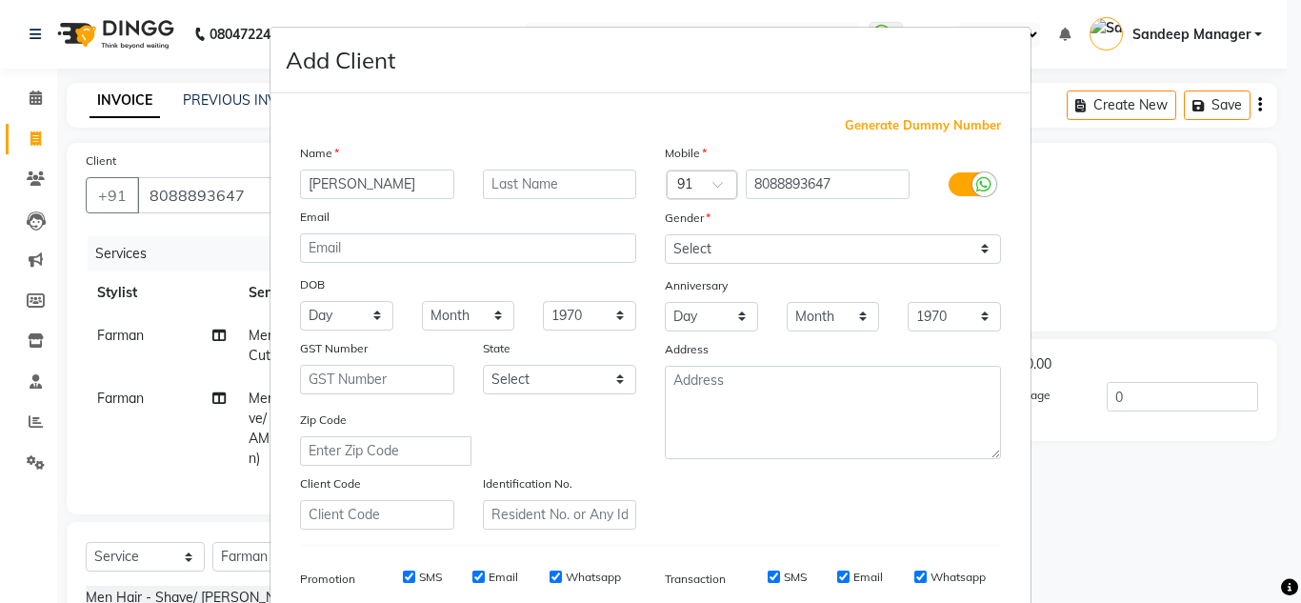
type input "[PERSON_NAME]"
click at [562, 175] on input "text" at bounding box center [560, 185] width 154 height 30
type input "."
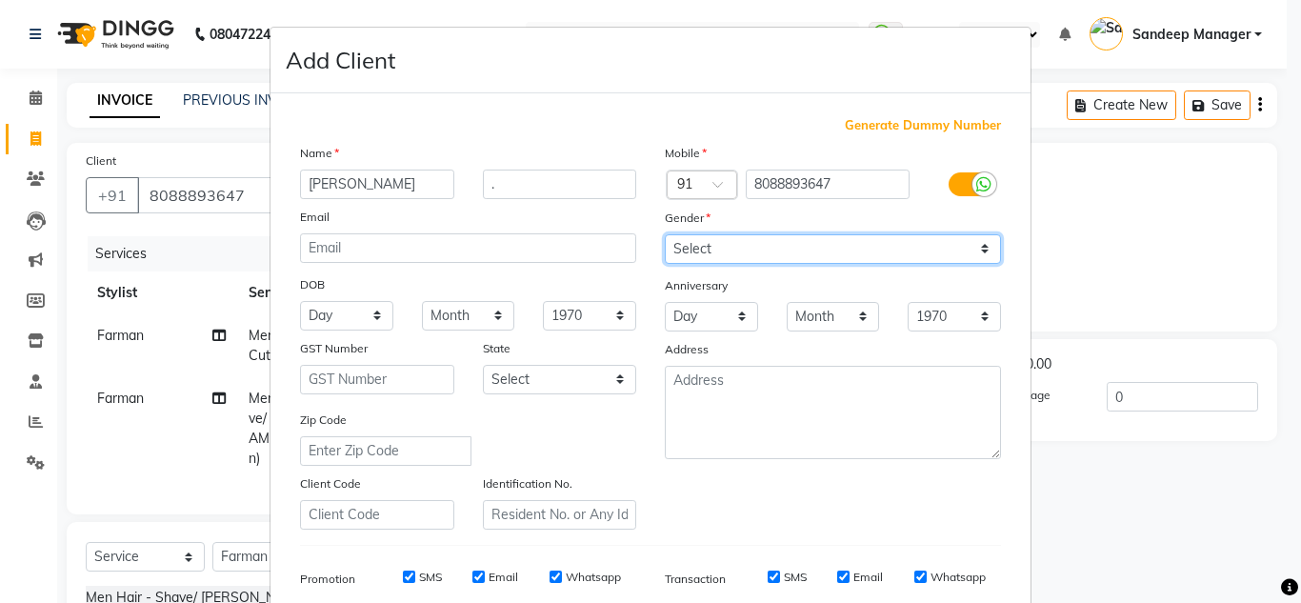
click at [865, 249] on select "Select [DEMOGRAPHIC_DATA] [DEMOGRAPHIC_DATA] Other Prefer Not To Say" at bounding box center [833, 249] width 336 height 30
select select "[DEMOGRAPHIC_DATA]"
click at [665, 234] on select "Select [DEMOGRAPHIC_DATA] [DEMOGRAPHIC_DATA] Other Prefer Not To Say" at bounding box center [833, 249] width 336 height 30
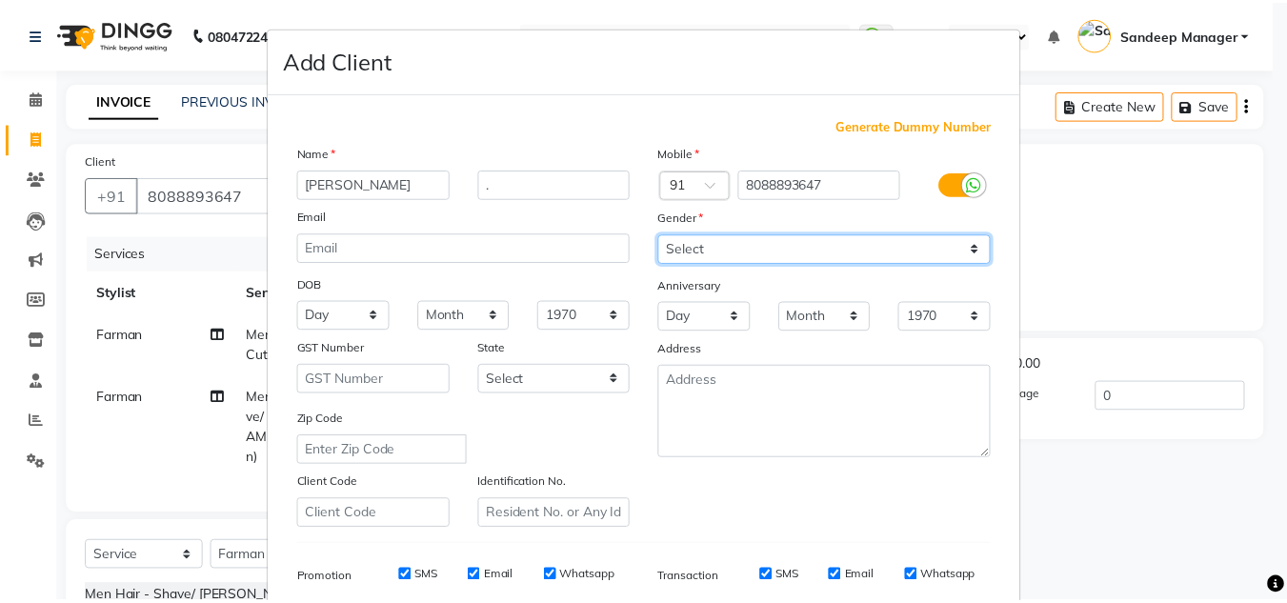
scroll to position [276, 0]
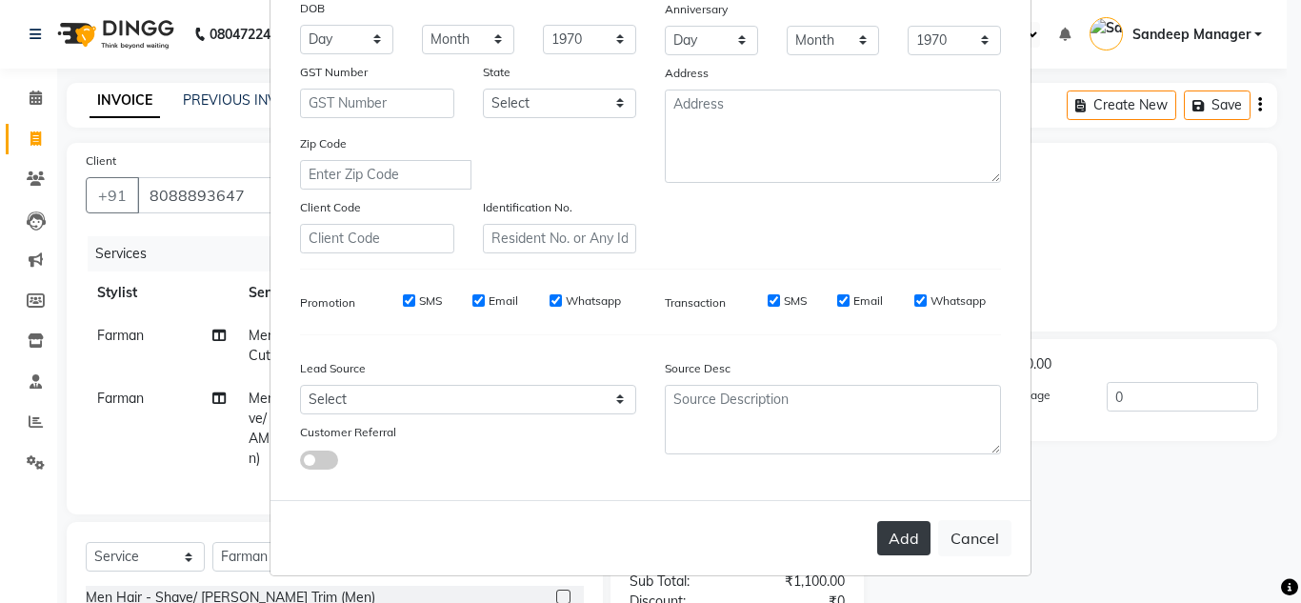
click at [888, 540] on button "Add" at bounding box center [903, 538] width 53 height 34
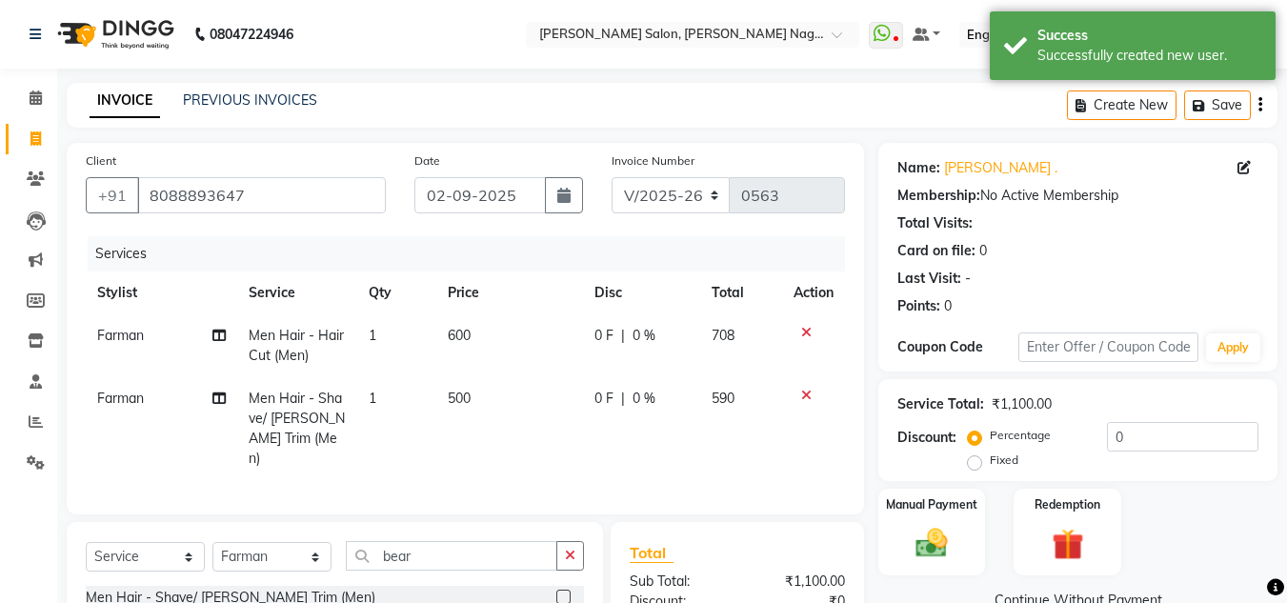
scroll to position [222, 0]
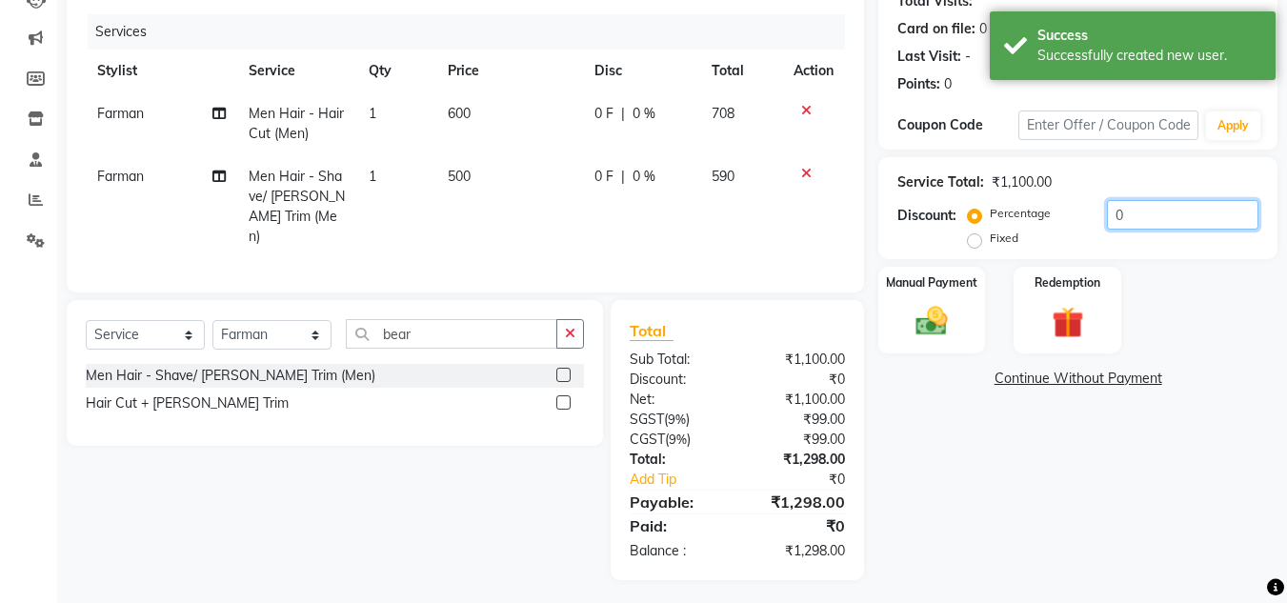
click at [1112, 218] on input "0" at bounding box center [1182, 215] width 151 height 30
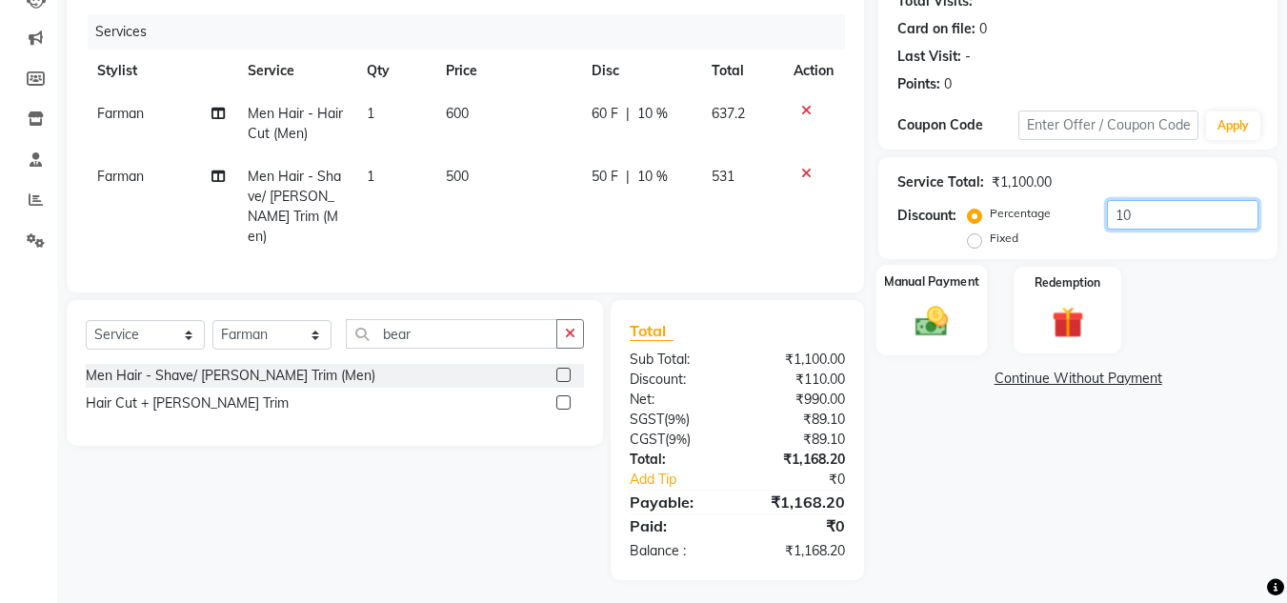
type input "10"
click at [934, 338] on img at bounding box center [931, 321] width 53 height 38
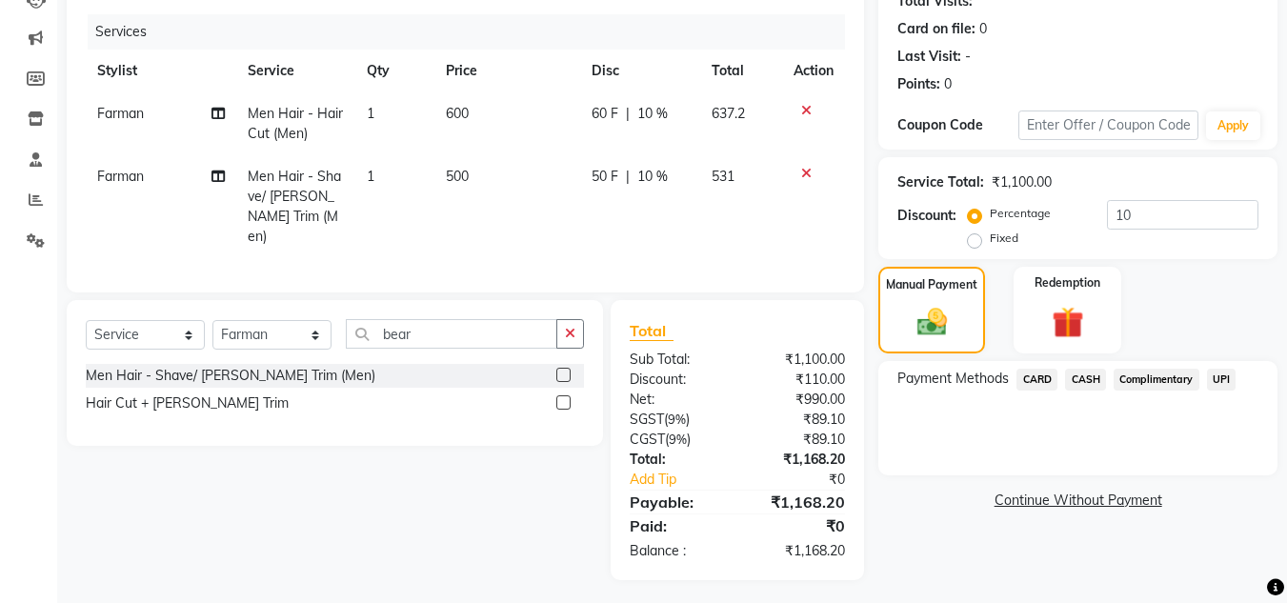
click at [1040, 378] on span "CARD" at bounding box center [1036, 380] width 41 height 22
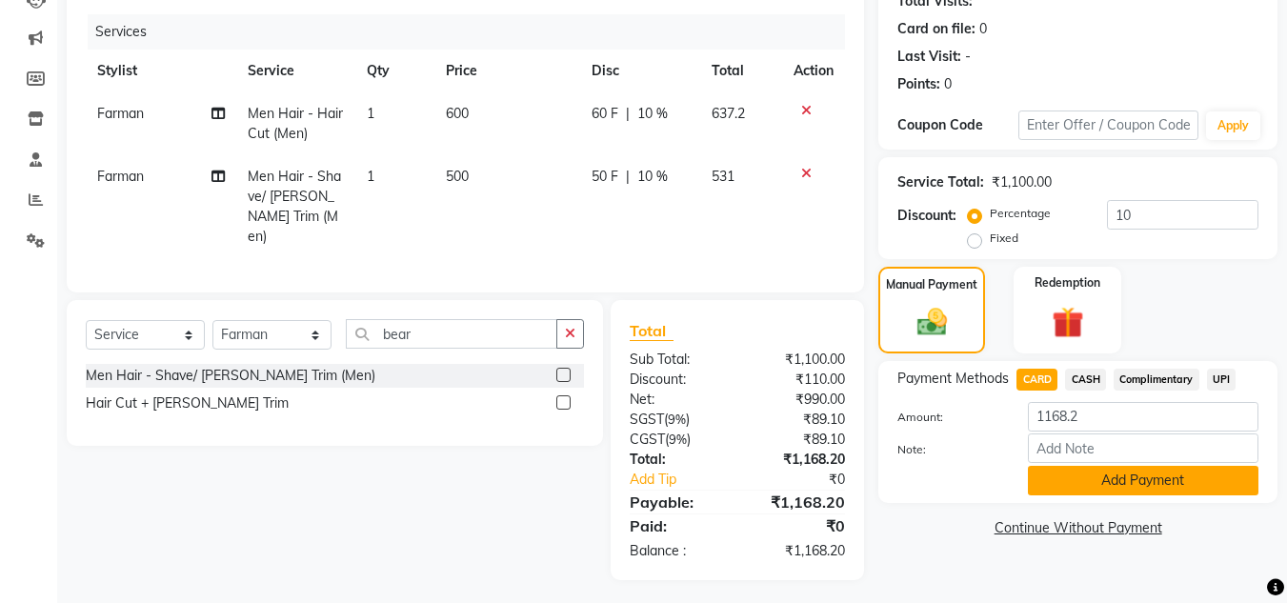
click at [1068, 478] on button "Add Payment" at bounding box center [1143, 481] width 230 height 30
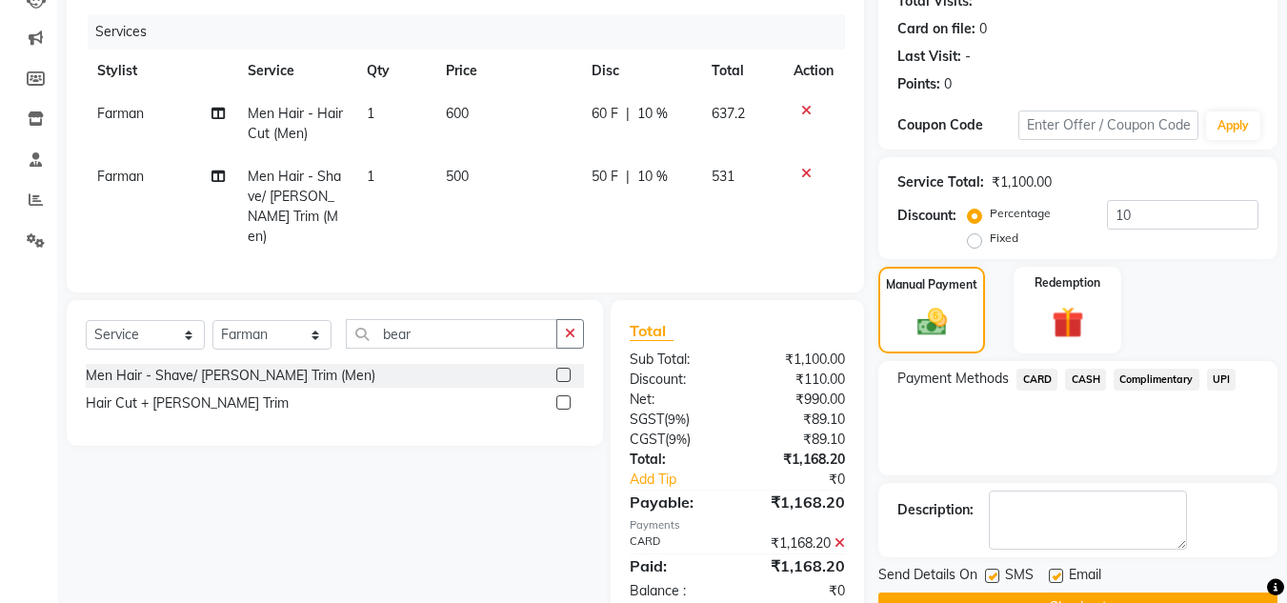
scroll to position [269, 0]
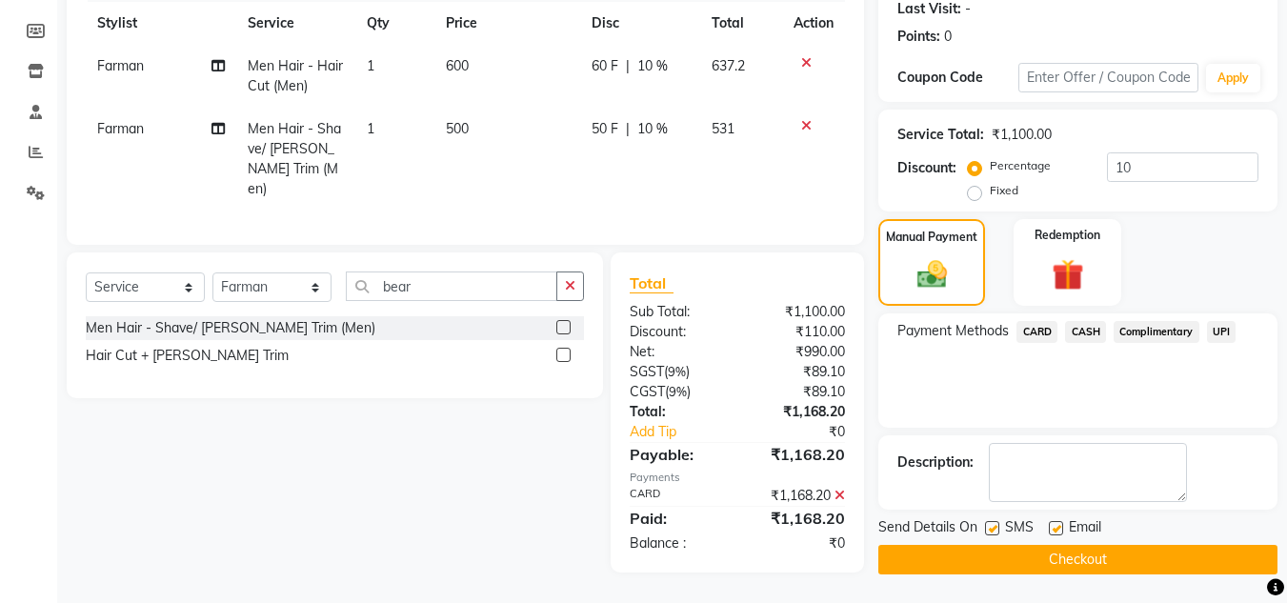
click at [956, 563] on button "Checkout" at bounding box center [1077, 560] width 399 height 30
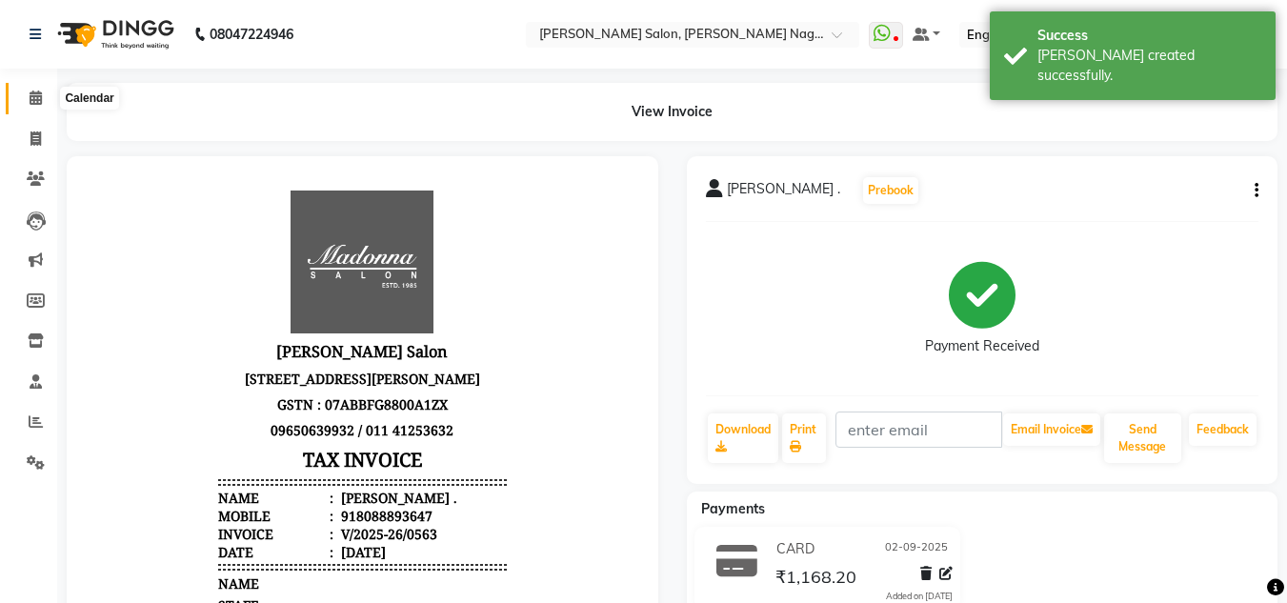
click at [36, 98] on icon at bounding box center [36, 97] width 12 height 14
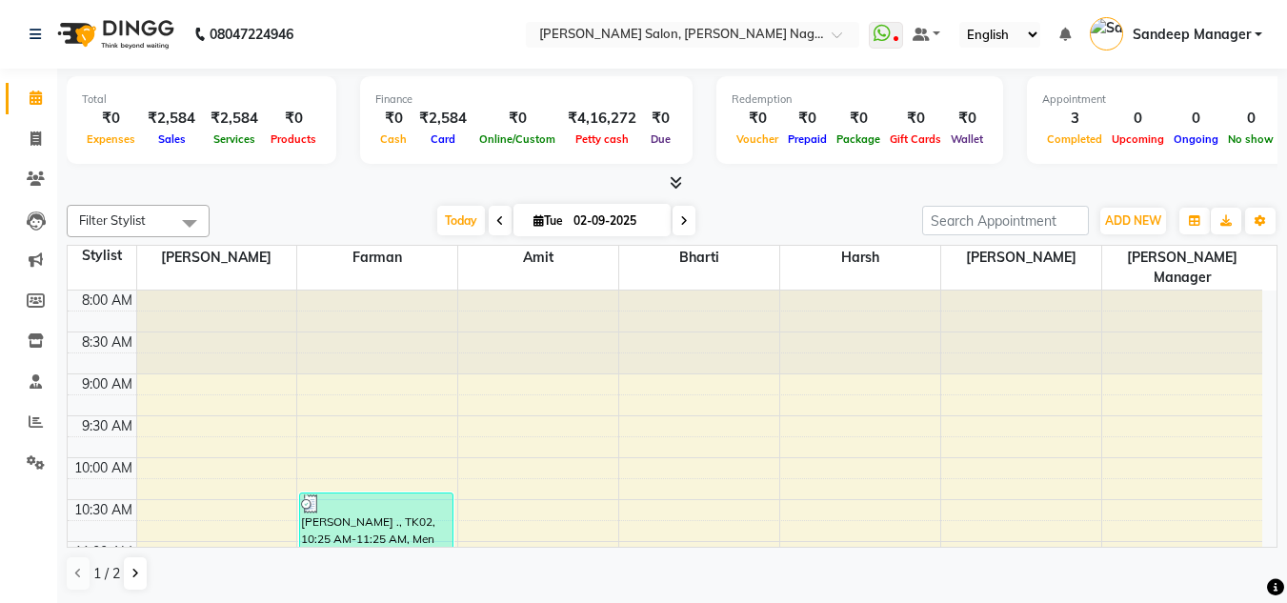
scroll to position [1, 0]
